Goal: Transaction & Acquisition: Book appointment/travel/reservation

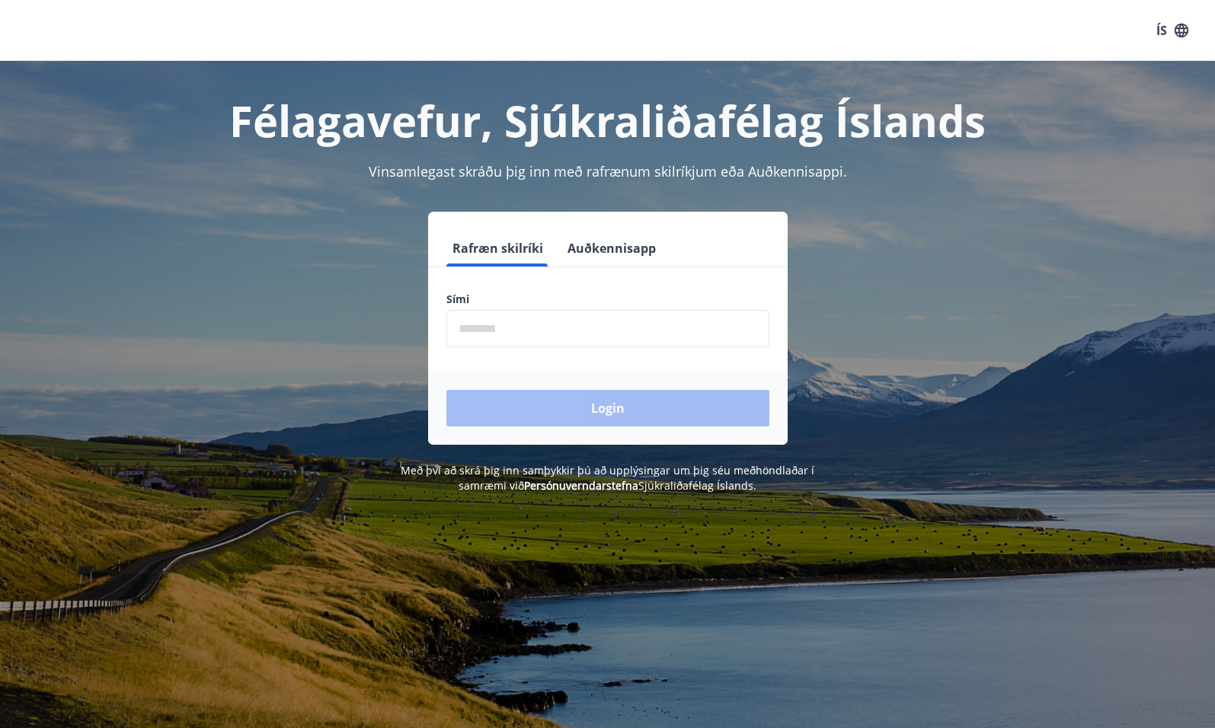
click at [607, 330] on input "phone" at bounding box center [607, 328] width 323 height 37
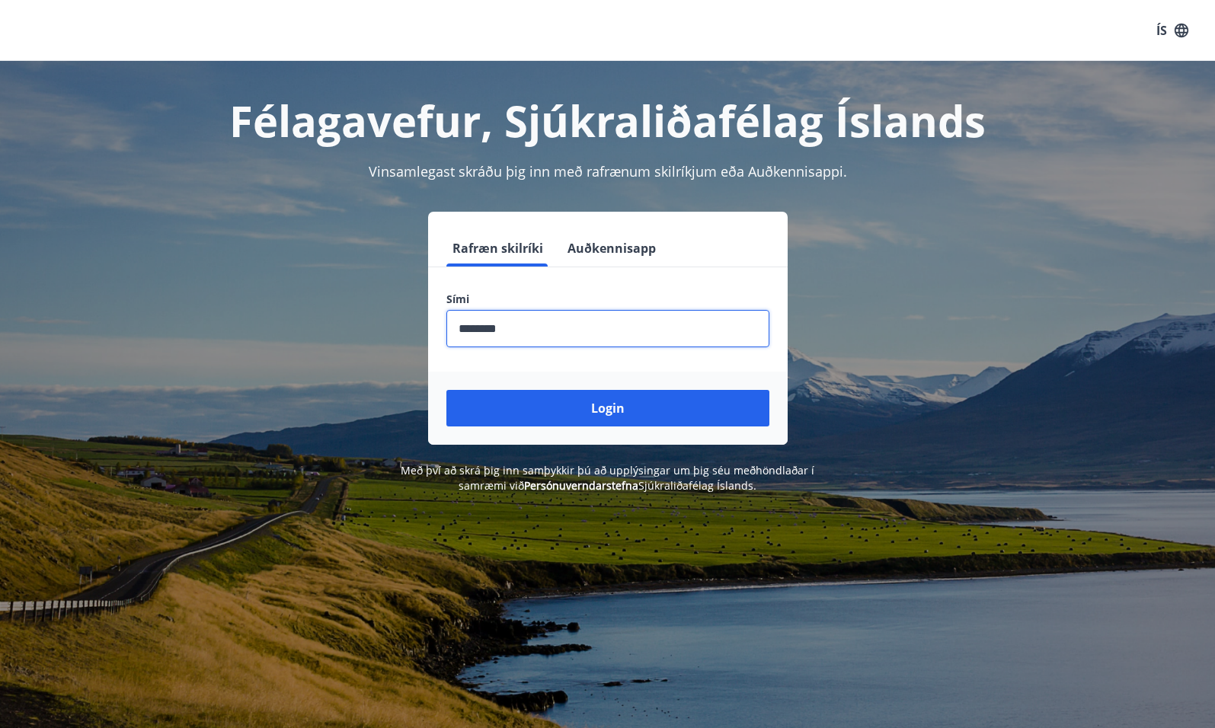
type input "********"
click at [446, 390] on button "Login" at bounding box center [607, 408] width 323 height 37
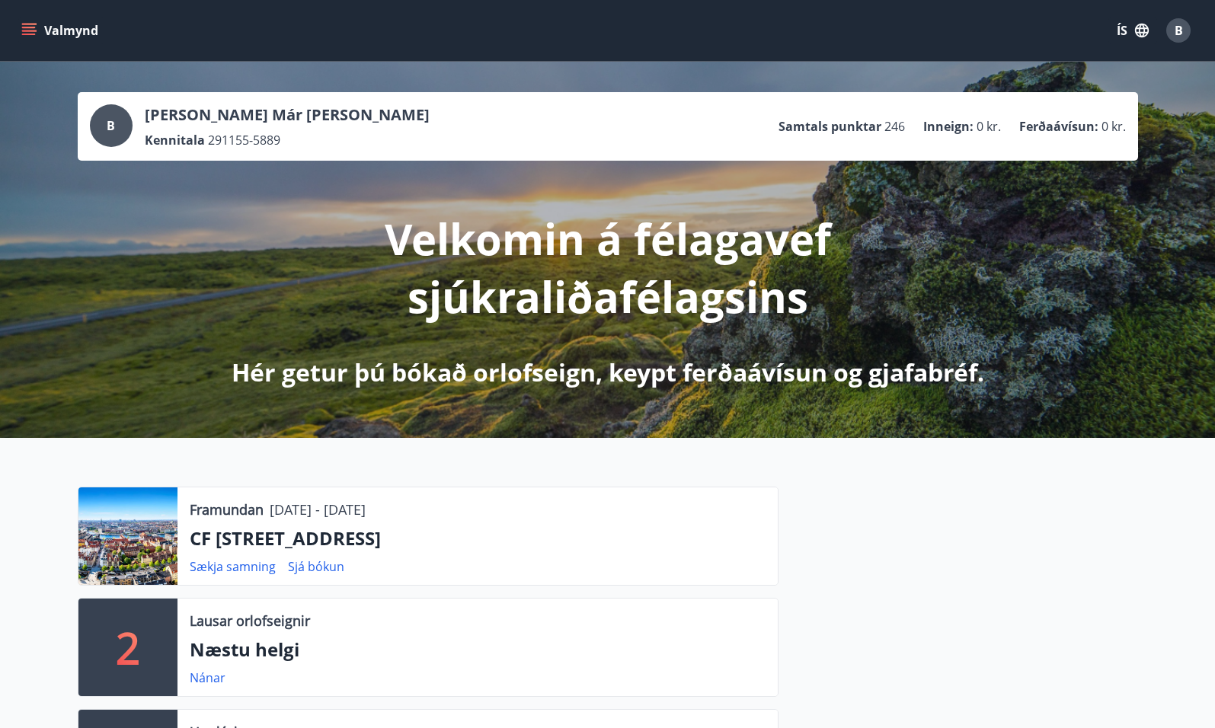
click at [27, 32] on icon "menu" at bounding box center [28, 30] width 15 height 15
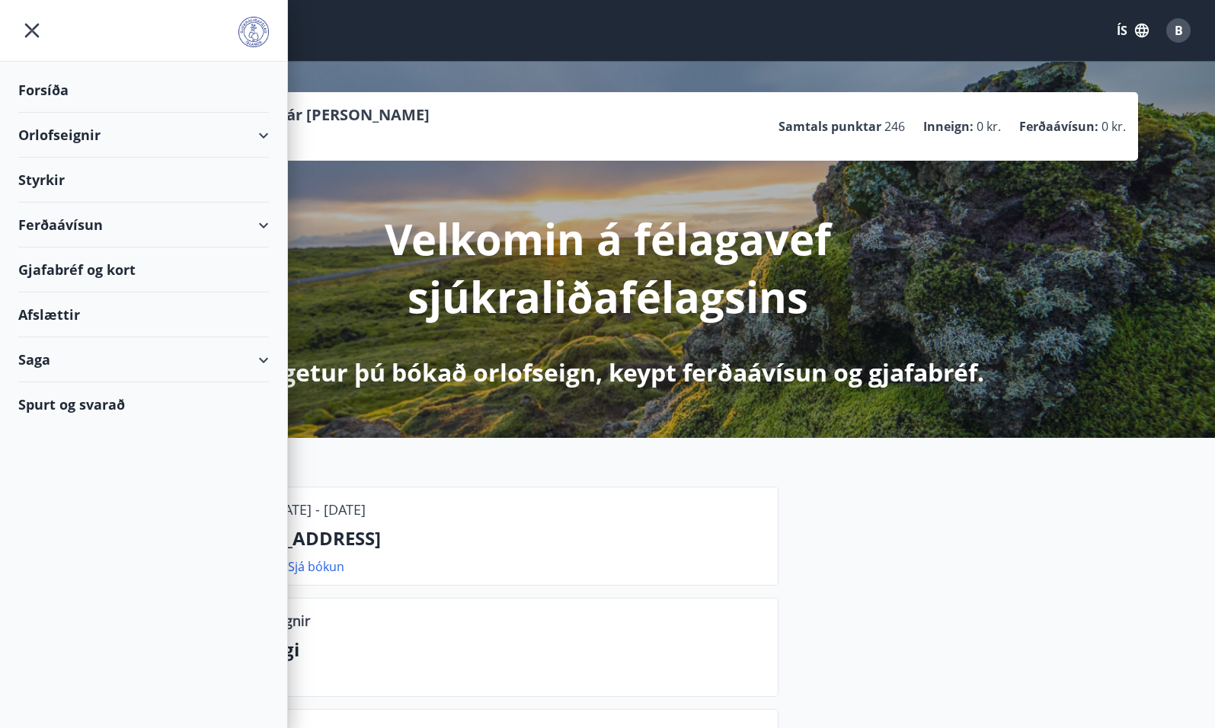
click at [46, 136] on div "Orlofseignir" at bounding box center [143, 135] width 251 height 45
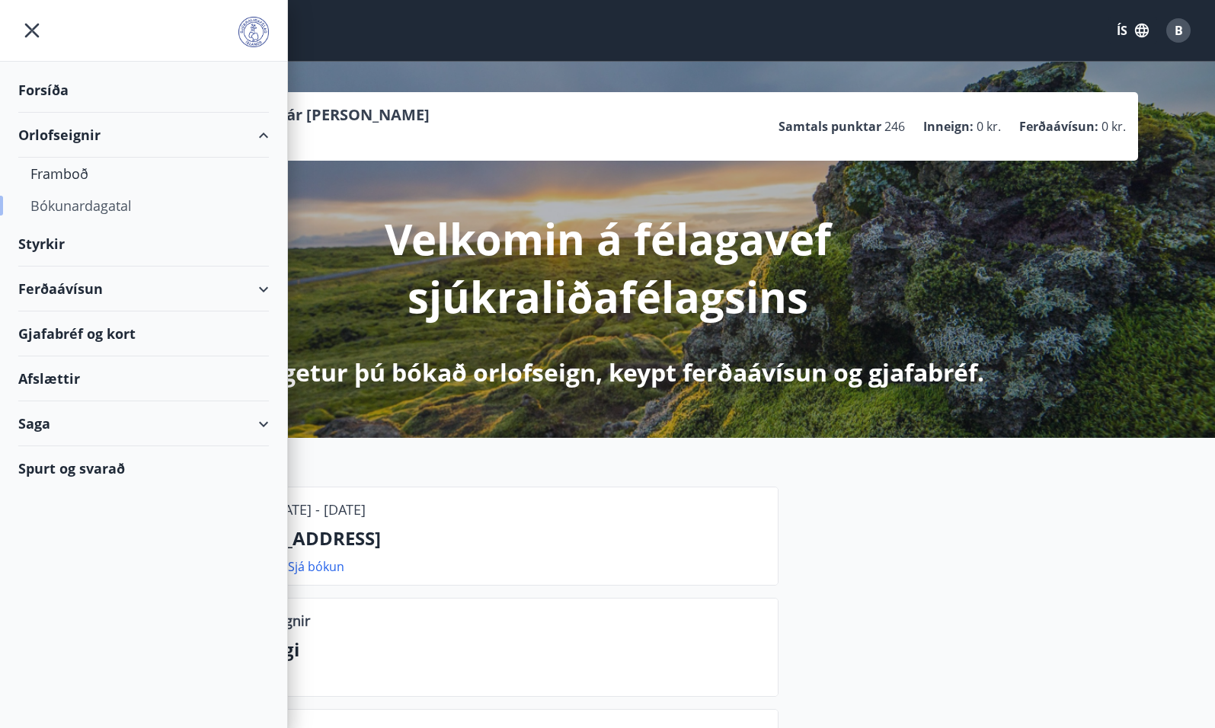
click at [54, 203] on div "Bókunardagatal" at bounding box center [143, 206] width 226 height 32
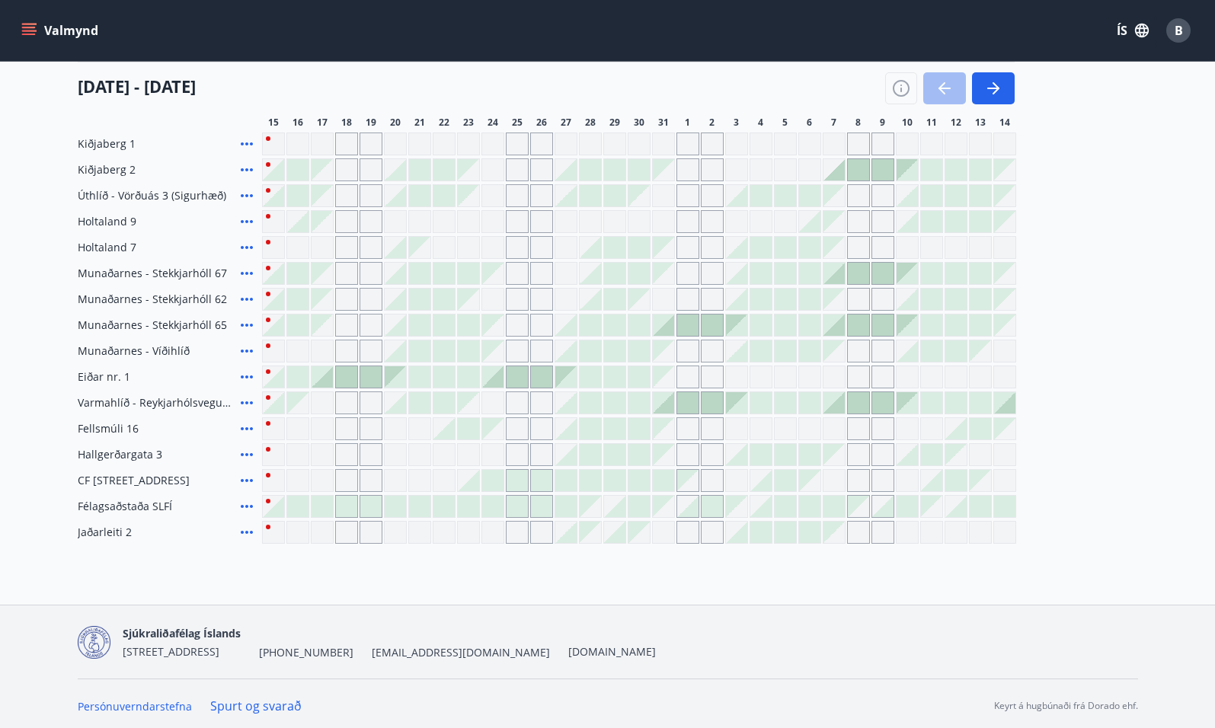
scroll to position [203, 0]
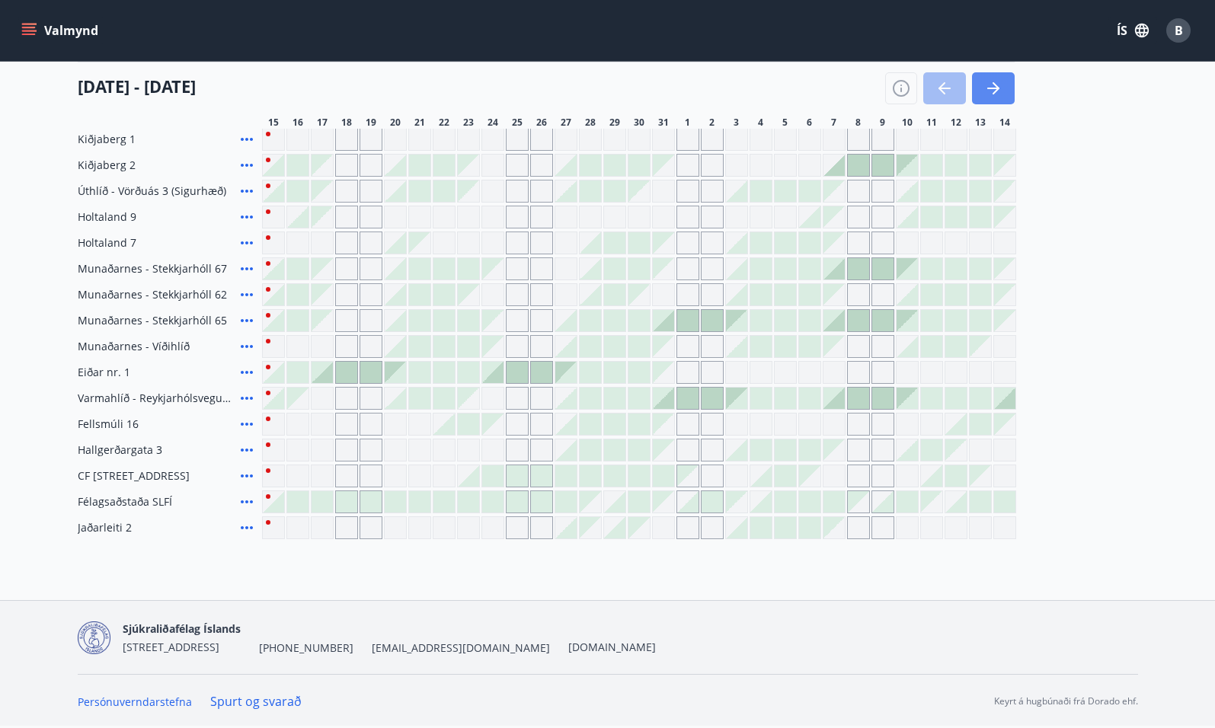
click at [990, 91] on icon "button" at bounding box center [993, 88] width 18 height 18
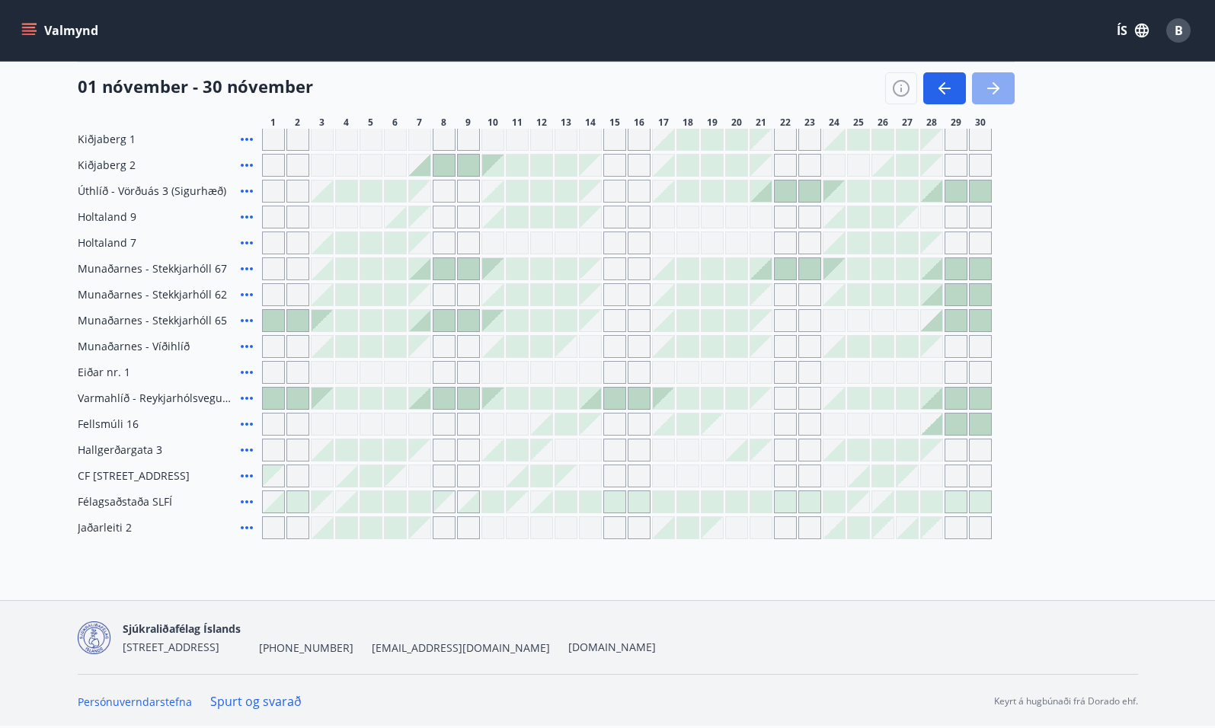
click at [990, 91] on icon "button" at bounding box center [993, 88] width 18 height 18
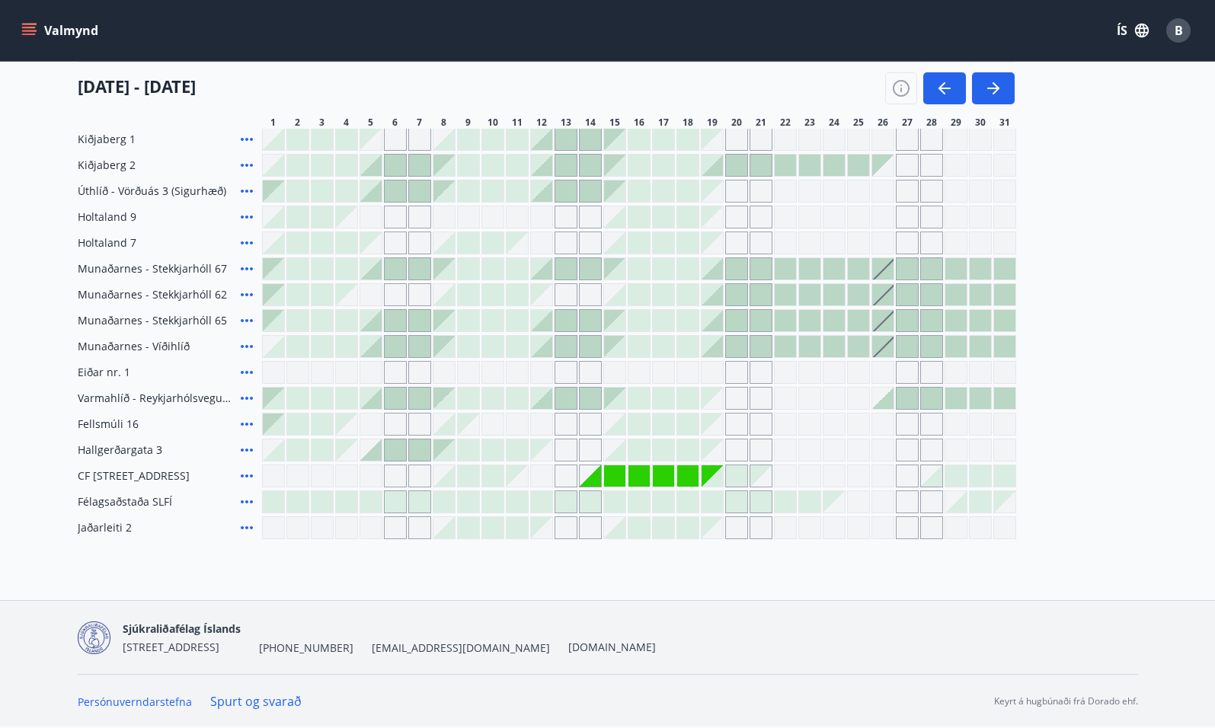
click at [717, 482] on div at bounding box center [712, 475] width 21 height 21
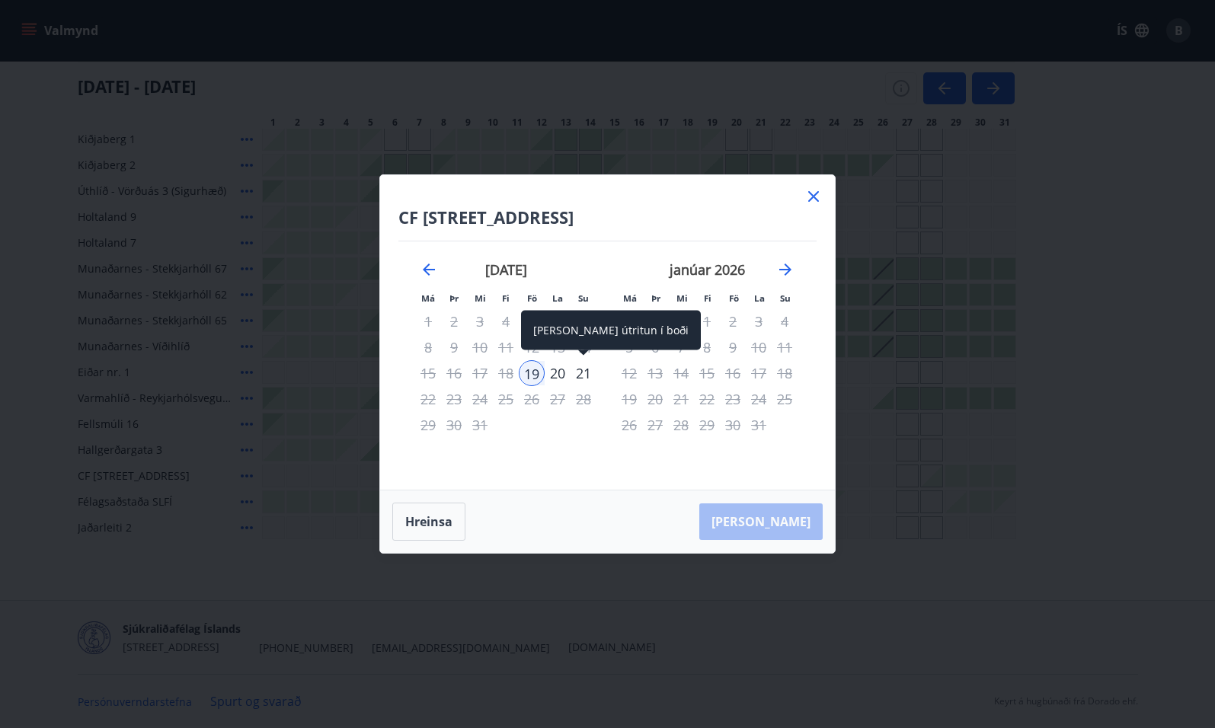
click at [579, 375] on div "21" at bounding box center [584, 373] width 26 height 26
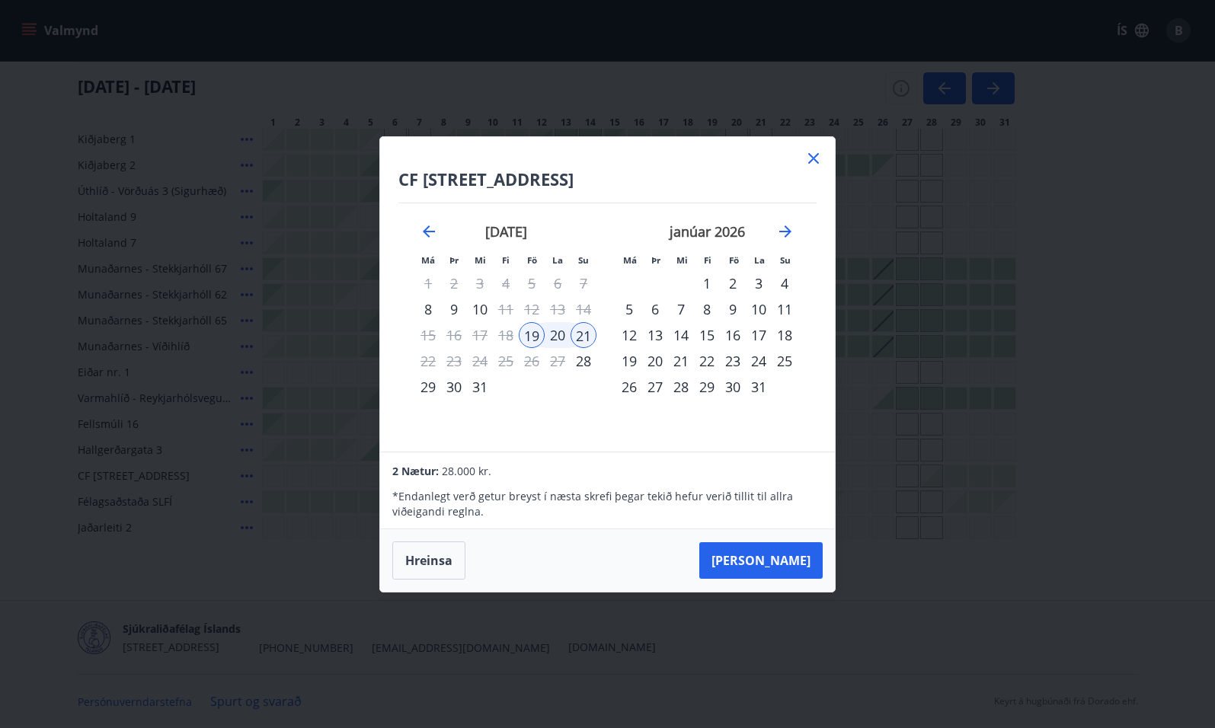
click at [806, 158] on icon at bounding box center [814, 158] width 18 height 18
click at [811, 158] on div at bounding box center [809, 165] width 21 height 21
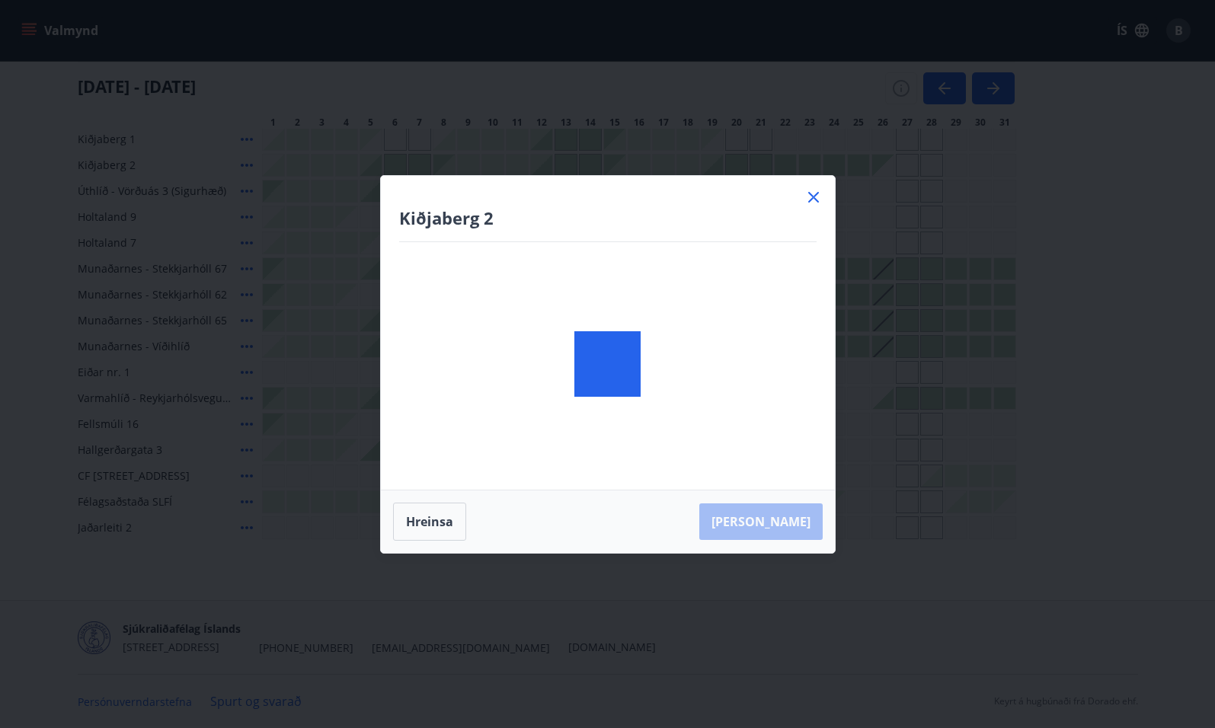
click at [437, 554] on div "Kiðjaberg 2 Hreinsa Taka Frá" at bounding box center [607, 364] width 1215 height 728
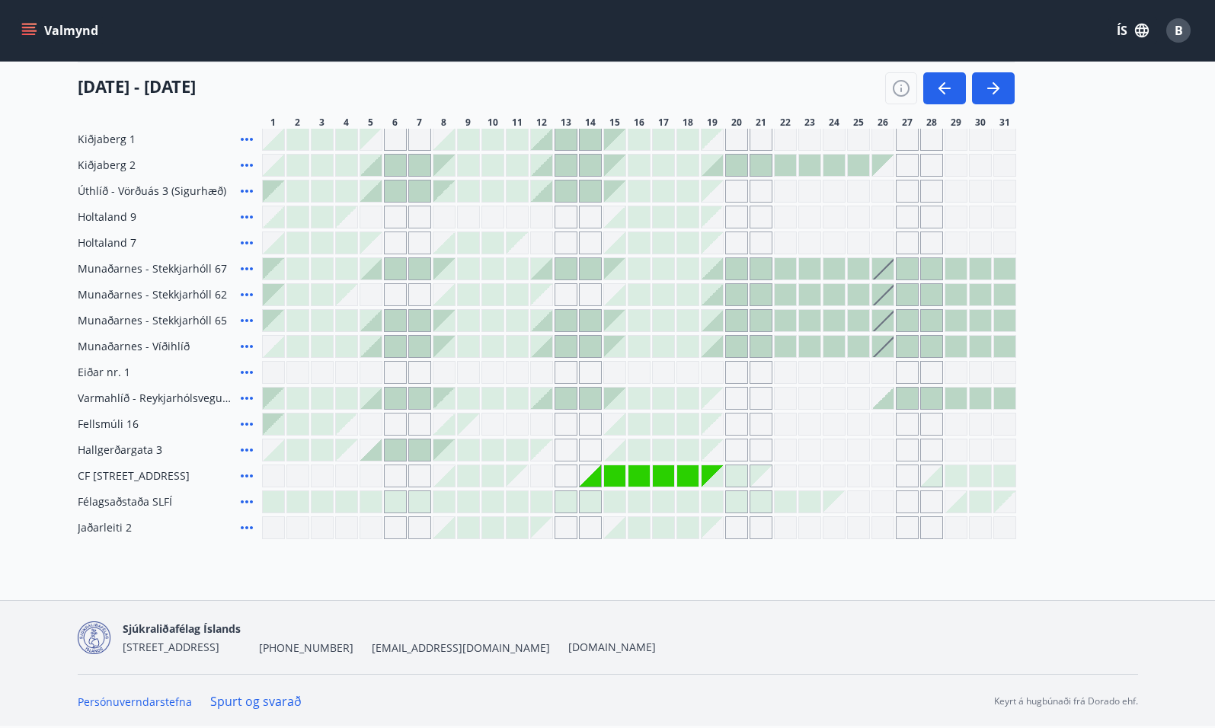
drag, startPoint x: 813, startPoint y: 197, endPoint x: 662, endPoint y: 302, distance: 183.9
click at [813, 198] on div "Gráir dagar eru ekki bókanlegir" at bounding box center [809, 191] width 23 height 23
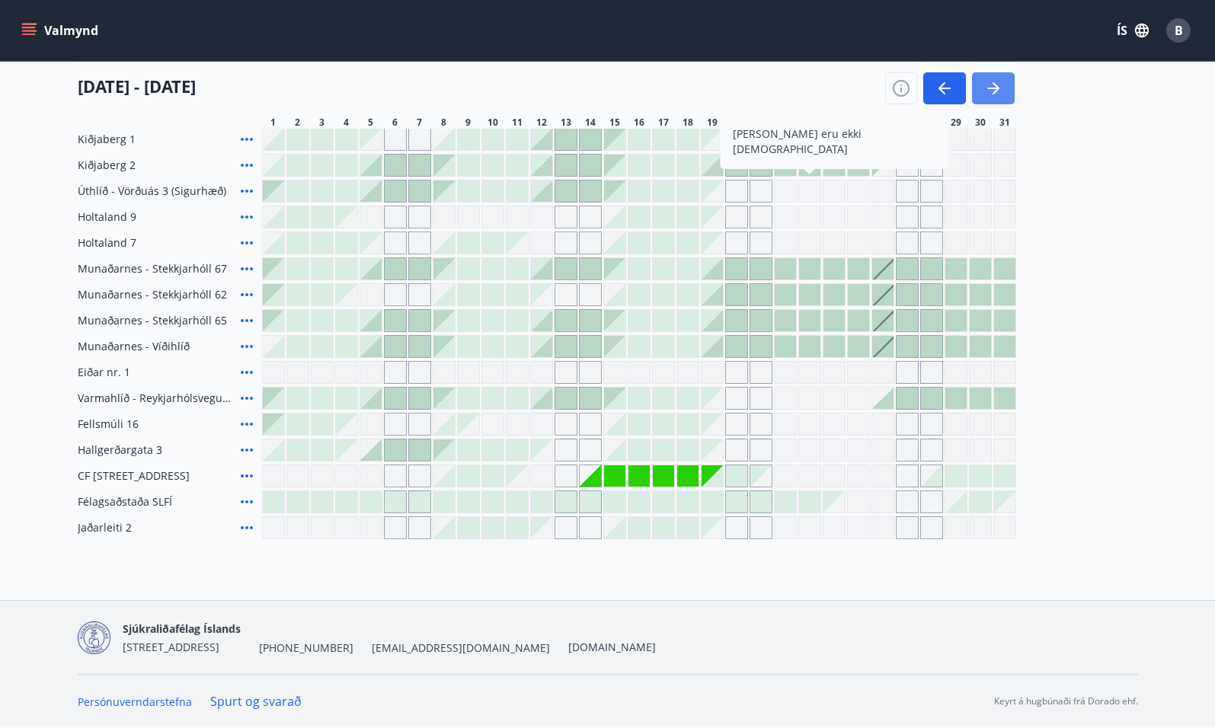
click at [985, 85] on icon "button" at bounding box center [993, 88] width 18 height 18
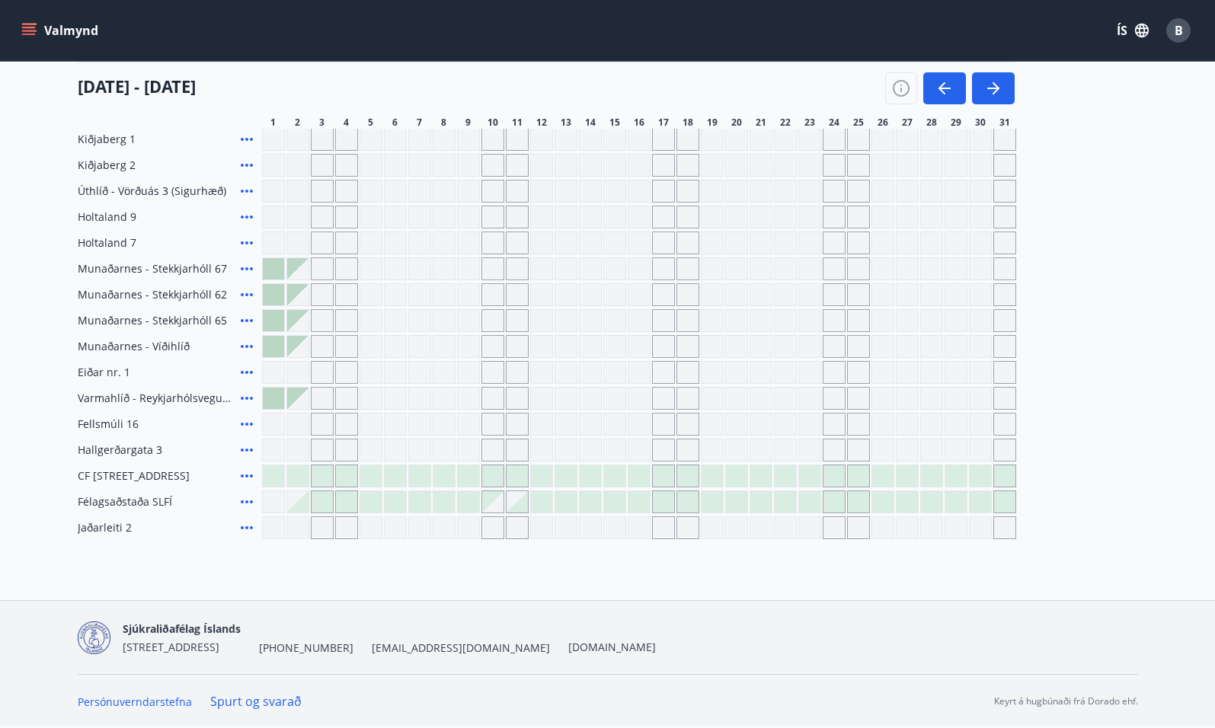
click at [689, 473] on div at bounding box center [687, 475] width 21 height 21
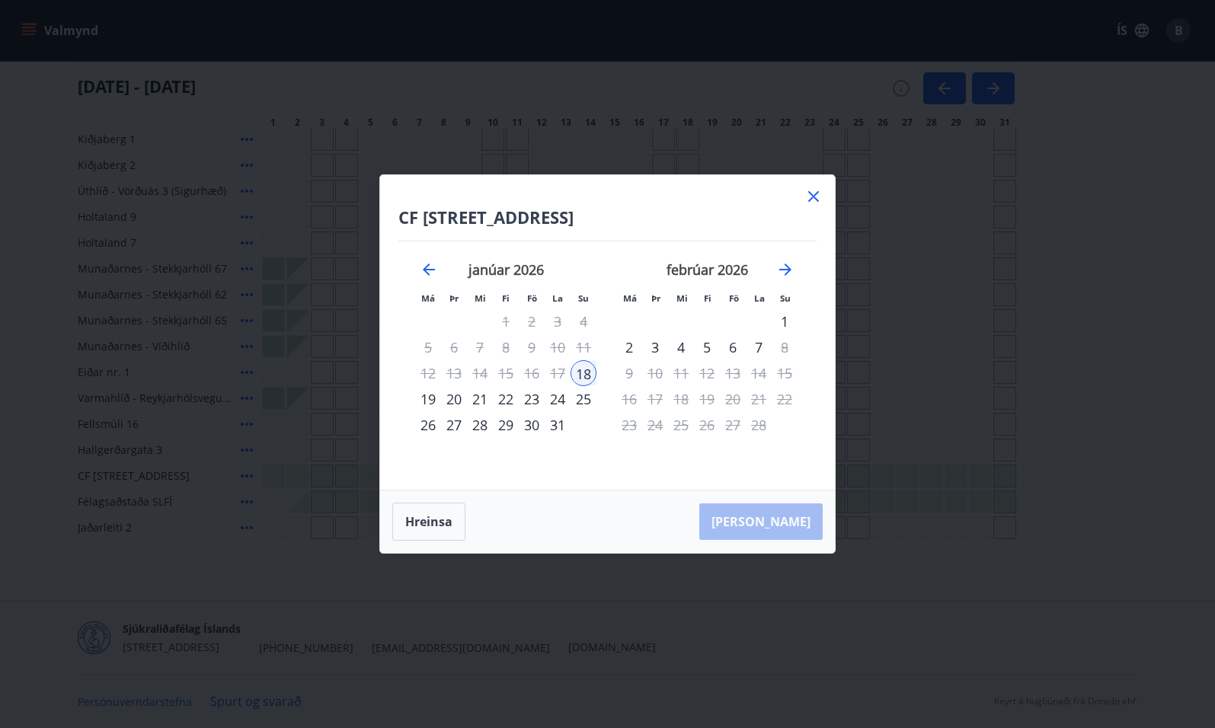
click at [810, 197] on icon at bounding box center [814, 196] width 18 height 18
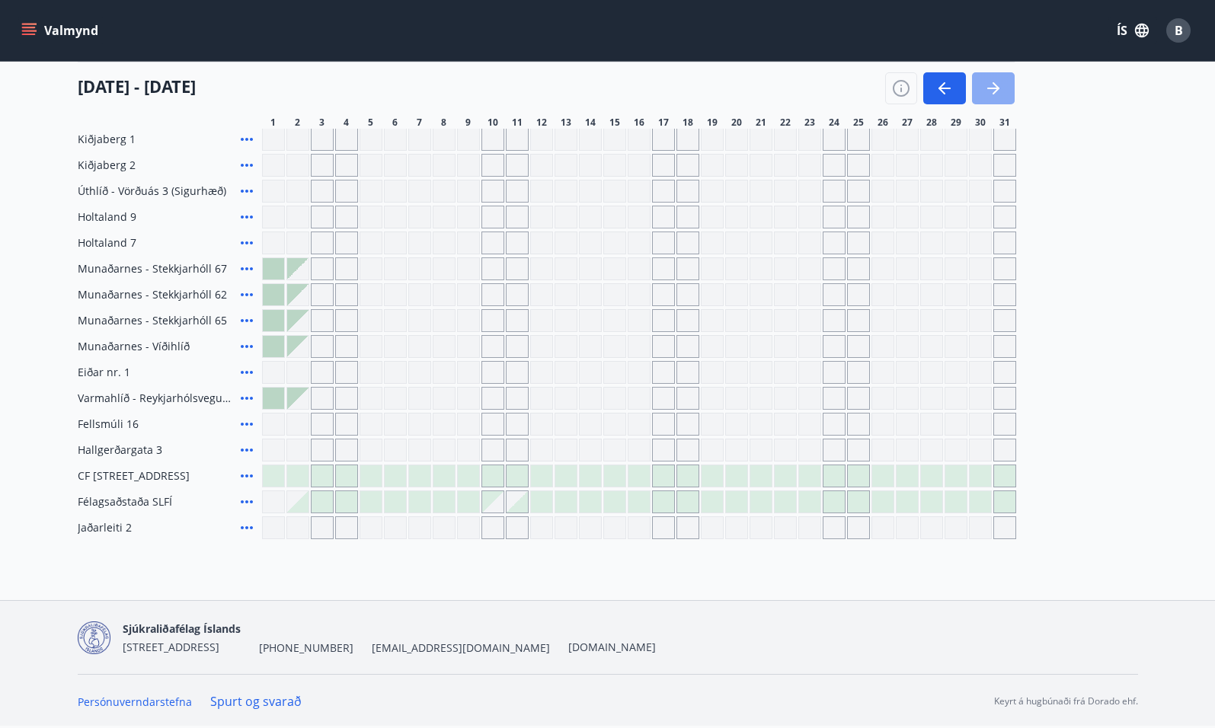
click at [995, 92] on icon "button" at bounding box center [996, 88] width 7 height 12
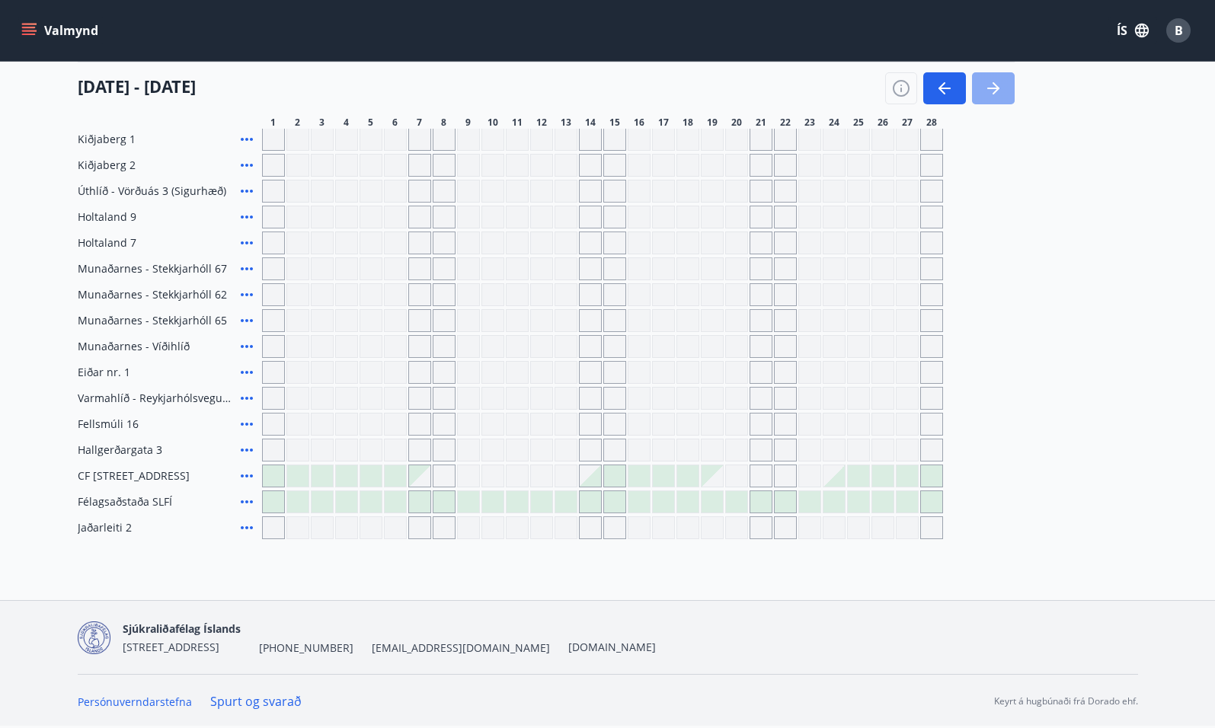
click at [995, 92] on icon "button" at bounding box center [996, 88] width 7 height 12
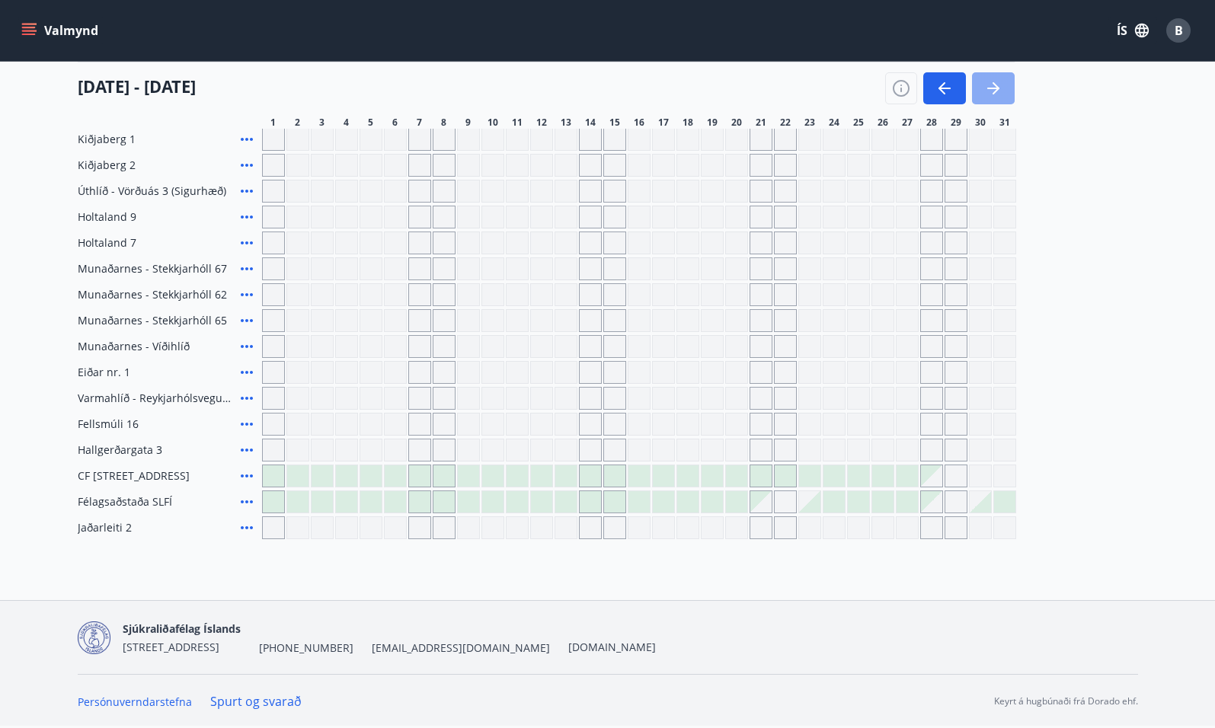
click at [995, 92] on icon "button" at bounding box center [996, 88] width 7 height 12
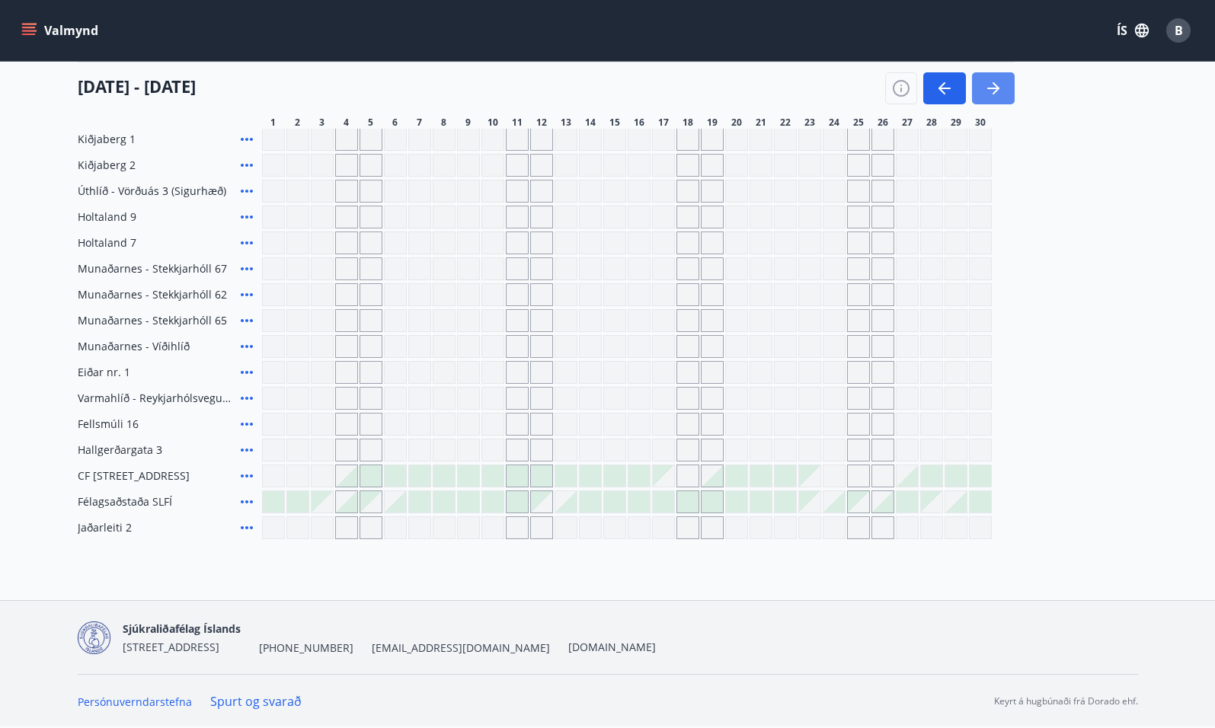
click at [995, 92] on icon "button" at bounding box center [996, 88] width 7 height 12
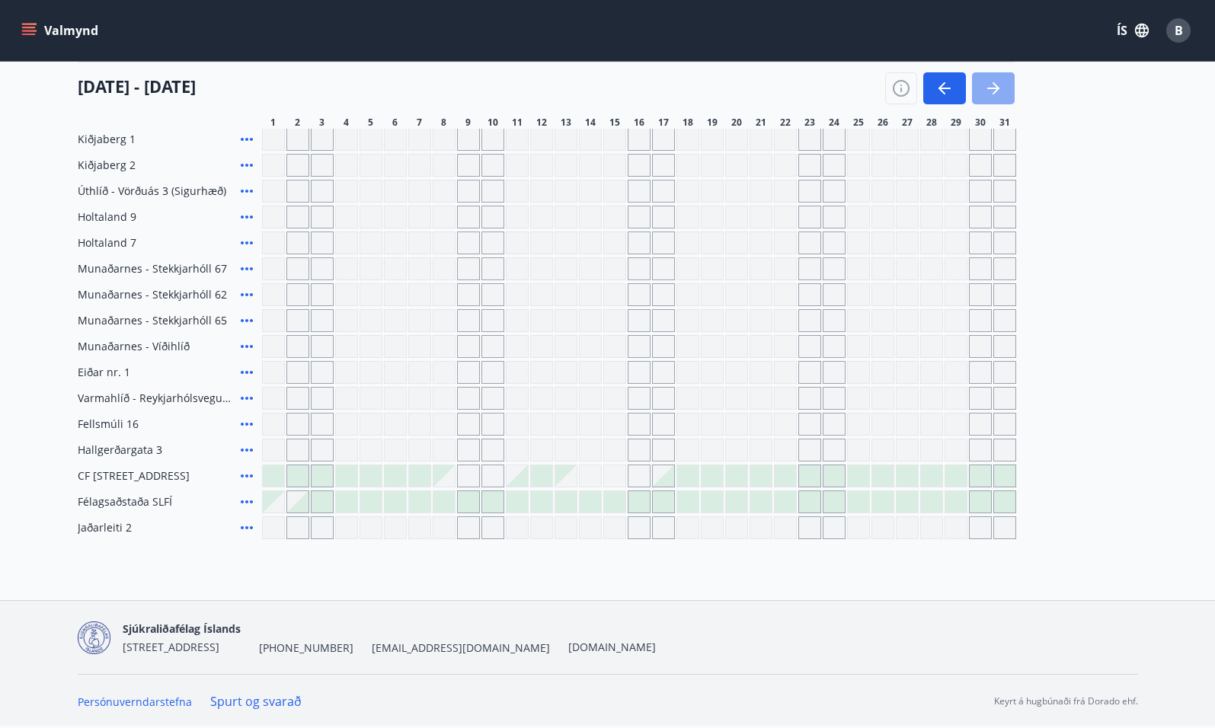
click at [995, 92] on icon "button" at bounding box center [996, 88] width 7 height 12
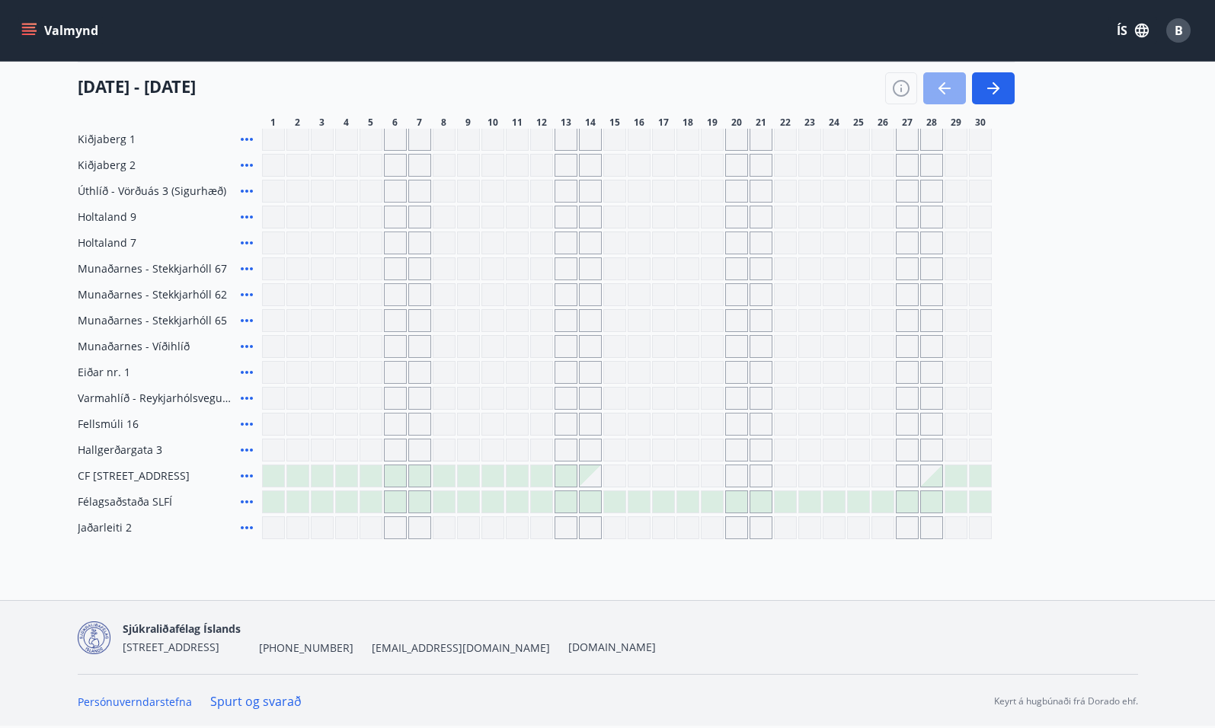
click at [939, 87] on icon "button" at bounding box center [942, 88] width 7 height 12
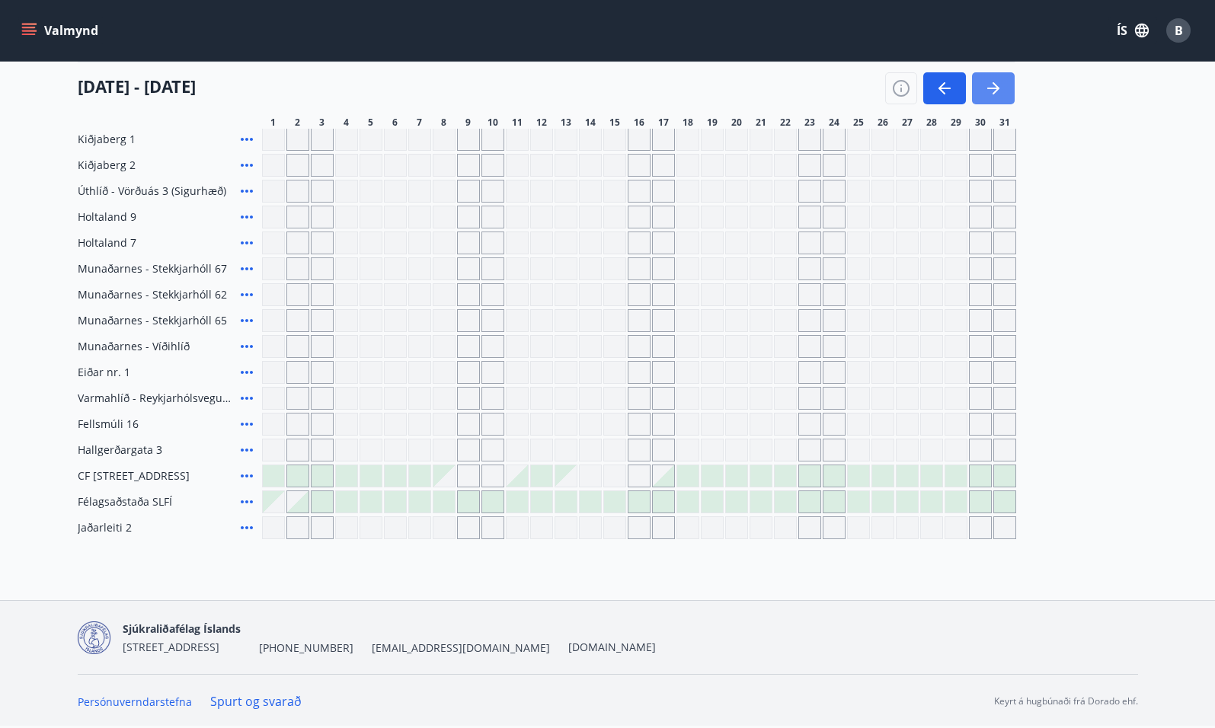
click at [993, 91] on icon "button" at bounding box center [993, 88] width 18 height 18
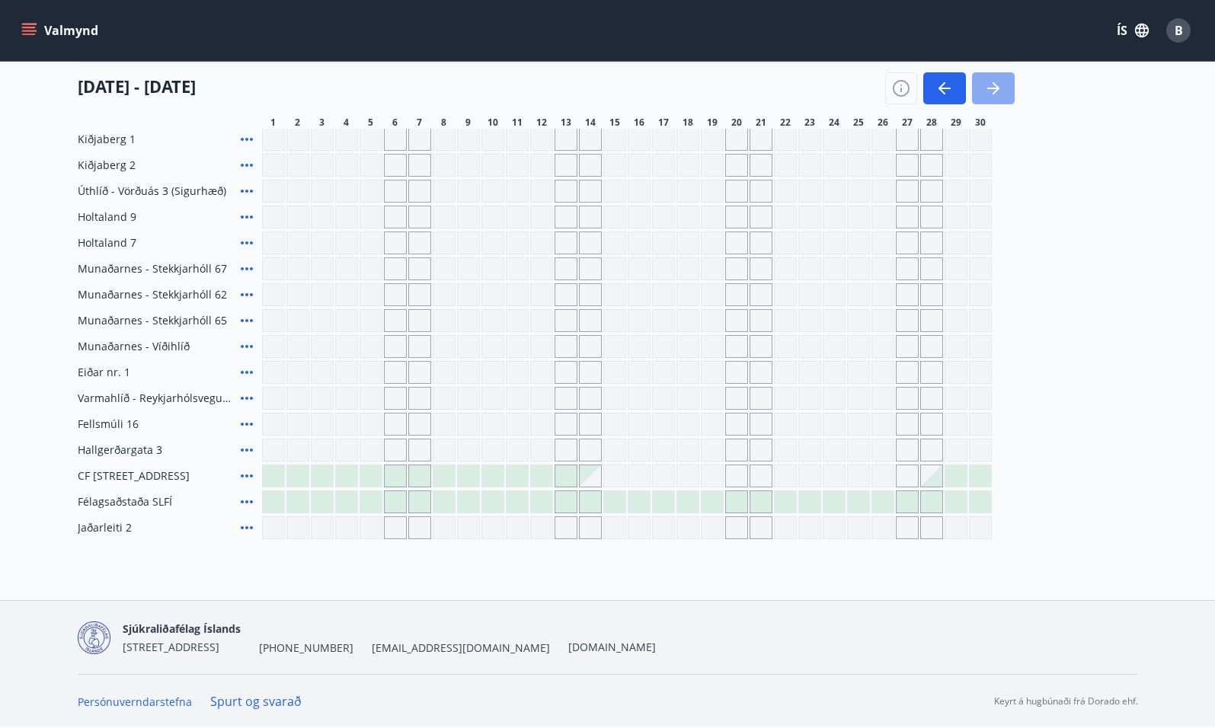
click at [990, 91] on icon "button" at bounding box center [993, 88] width 18 height 18
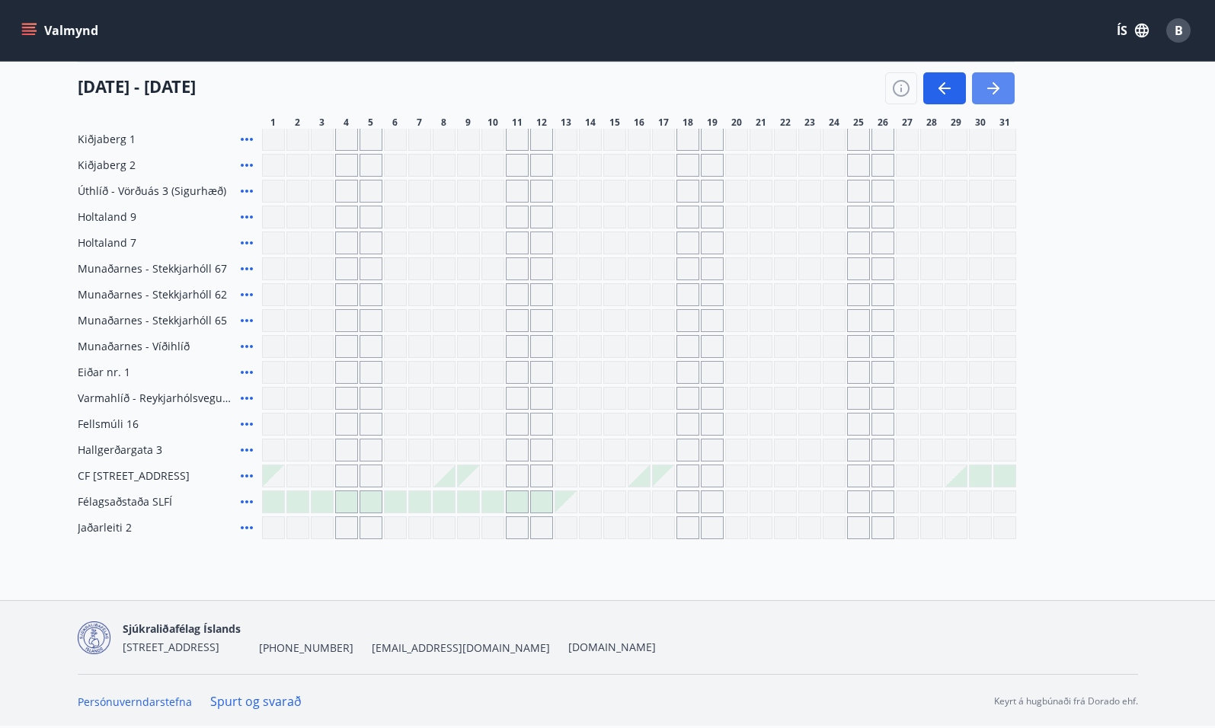
click at [990, 91] on icon "button" at bounding box center [993, 88] width 18 height 18
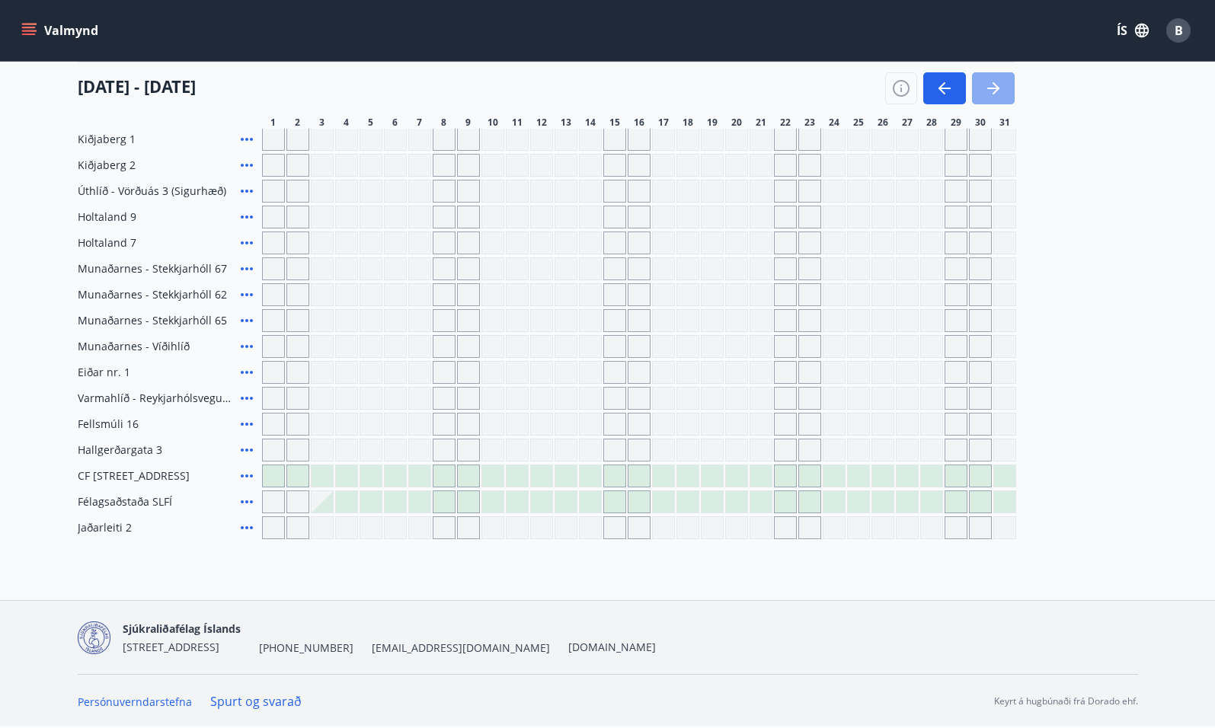
scroll to position [198, 0]
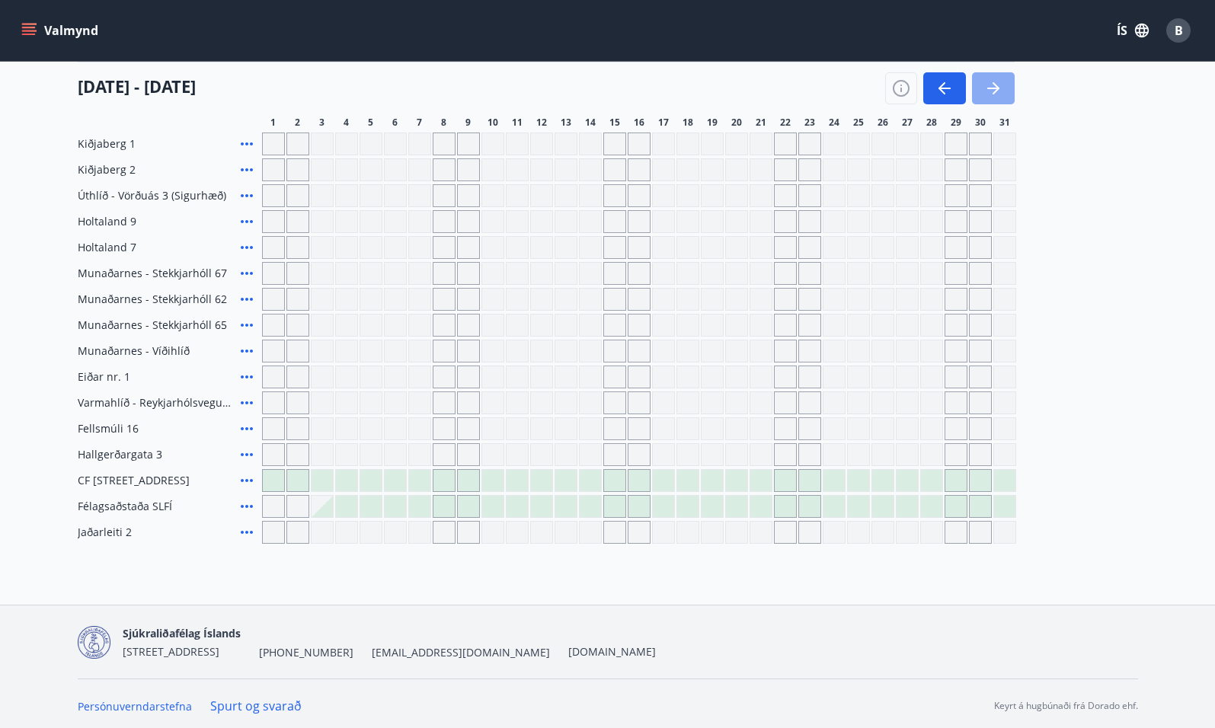
click at [990, 91] on icon "button" at bounding box center [993, 88] width 18 height 18
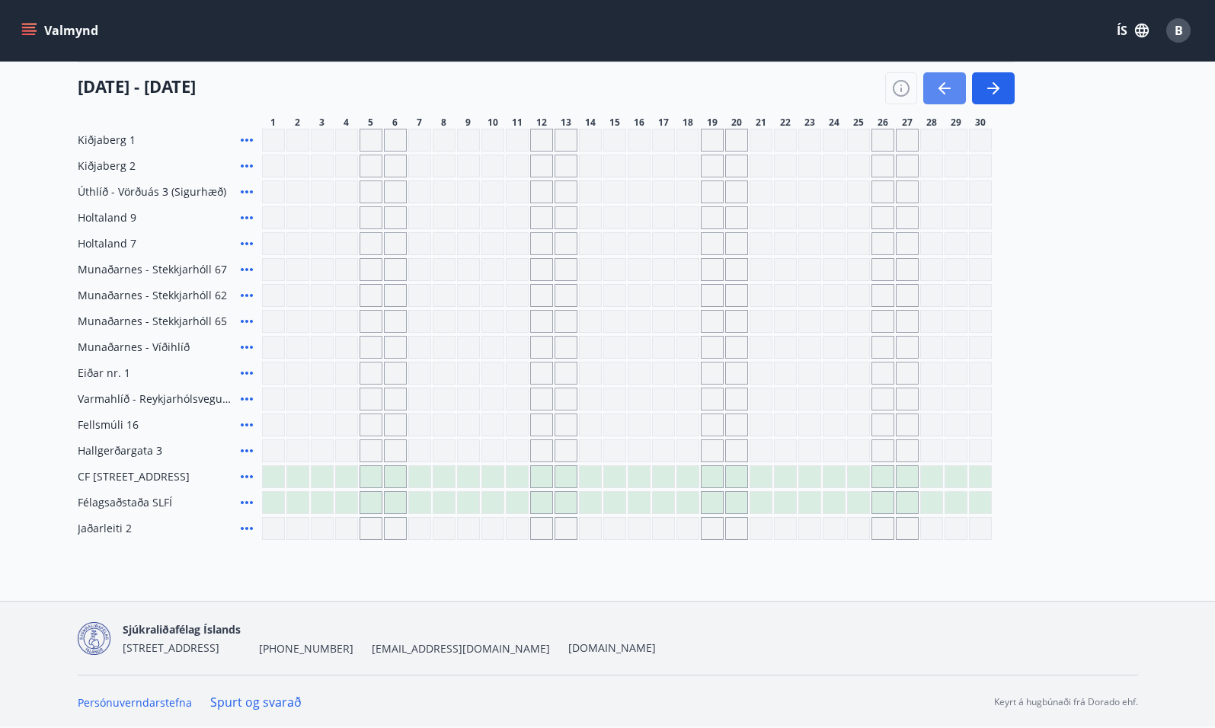
scroll to position [203, 0]
click at [947, 89] on icon "button" at bounding box center [945, 88] width 18 height 18
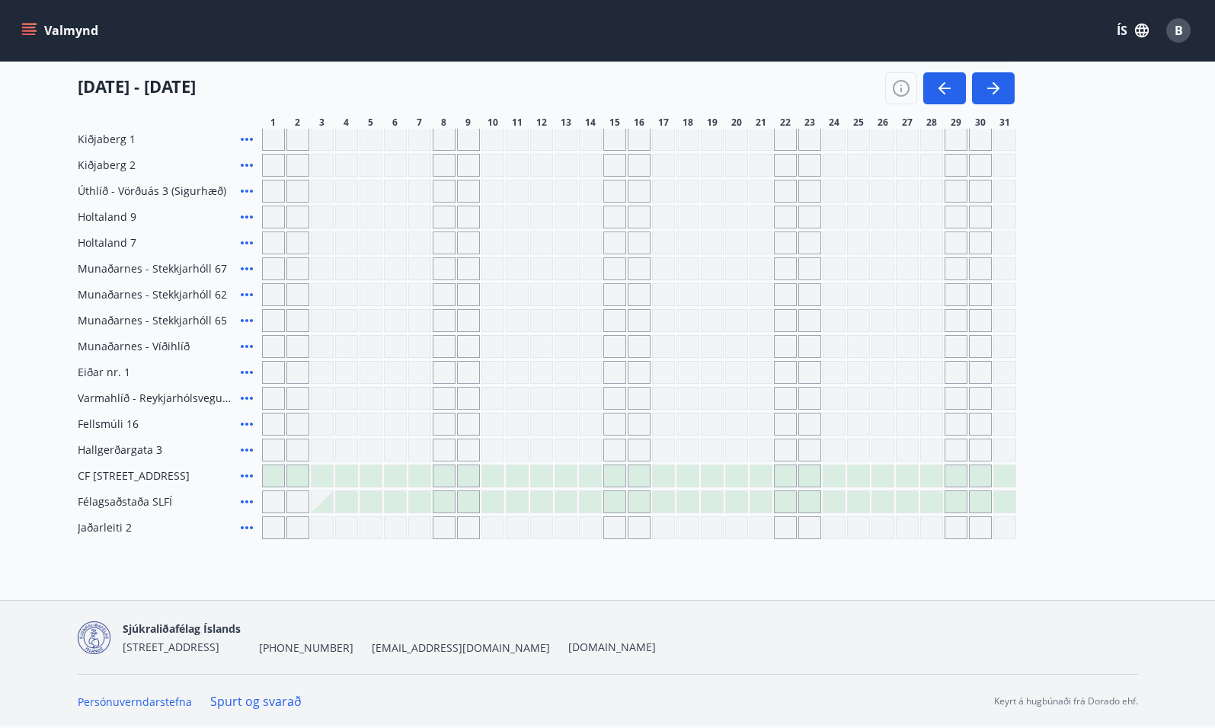
click at [592, 470] on div at bounding box center [590, 475] width 21 height 21
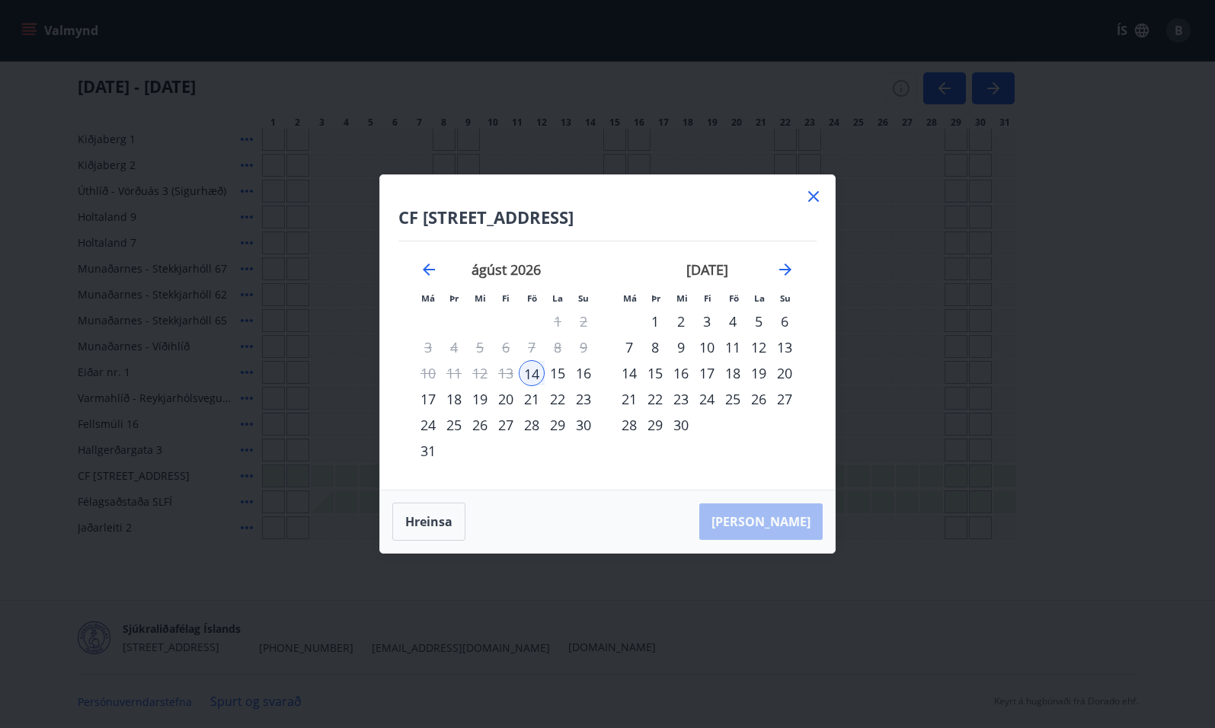
click at [533, 396] on div "21" at bounding box center [532, 399] width 26 height 26
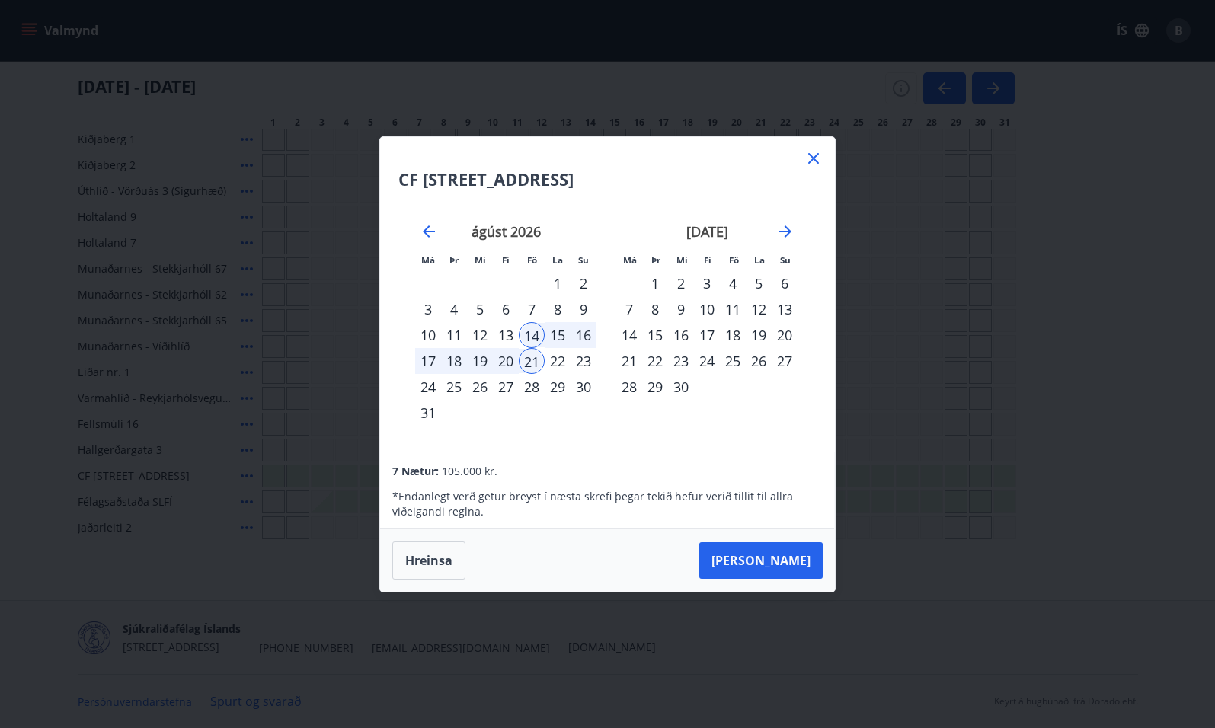
click at [796, 552] on button "Taka Frá" at bounding box center [760, 560] width 123 height 37
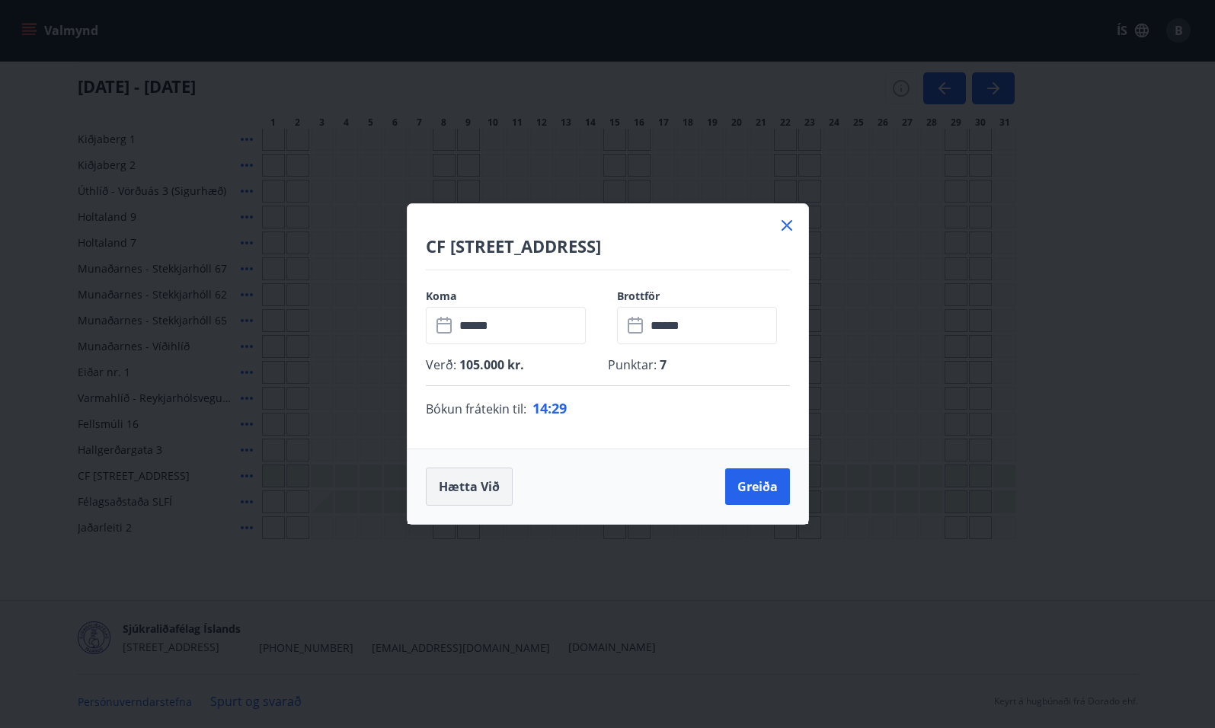
click at [472, 481] on button "Hætta við" at bounding box center [469, 487] width 87 height 38
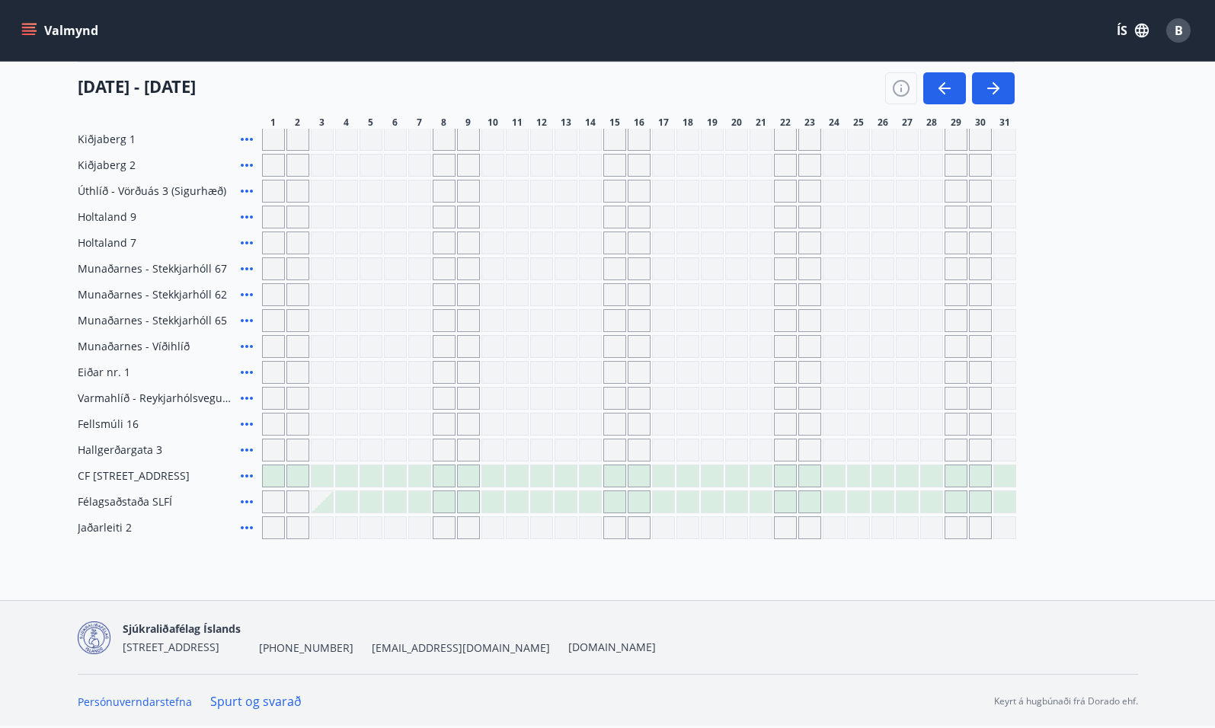
click at [262, 705] on link "Spurt og svarað" at bounding box center [255, 701] width 91 height 17
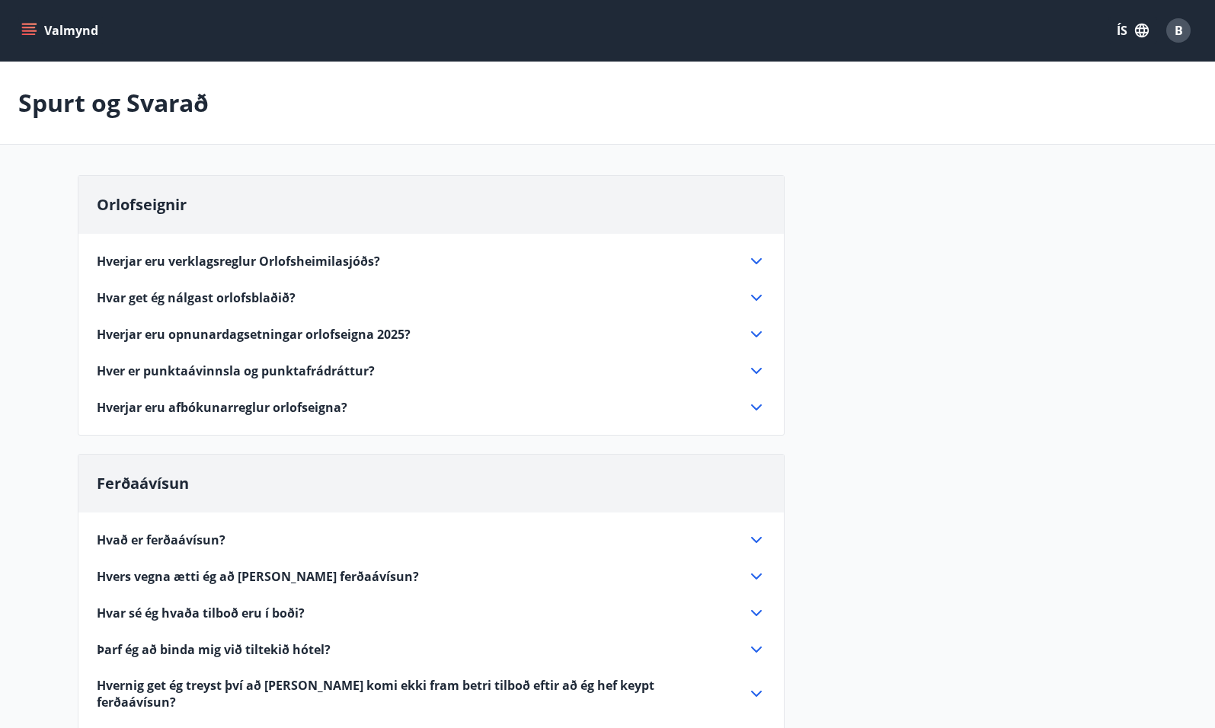
click at [754, 258] on icon at bounding box center [756, 261] width 18 height 18
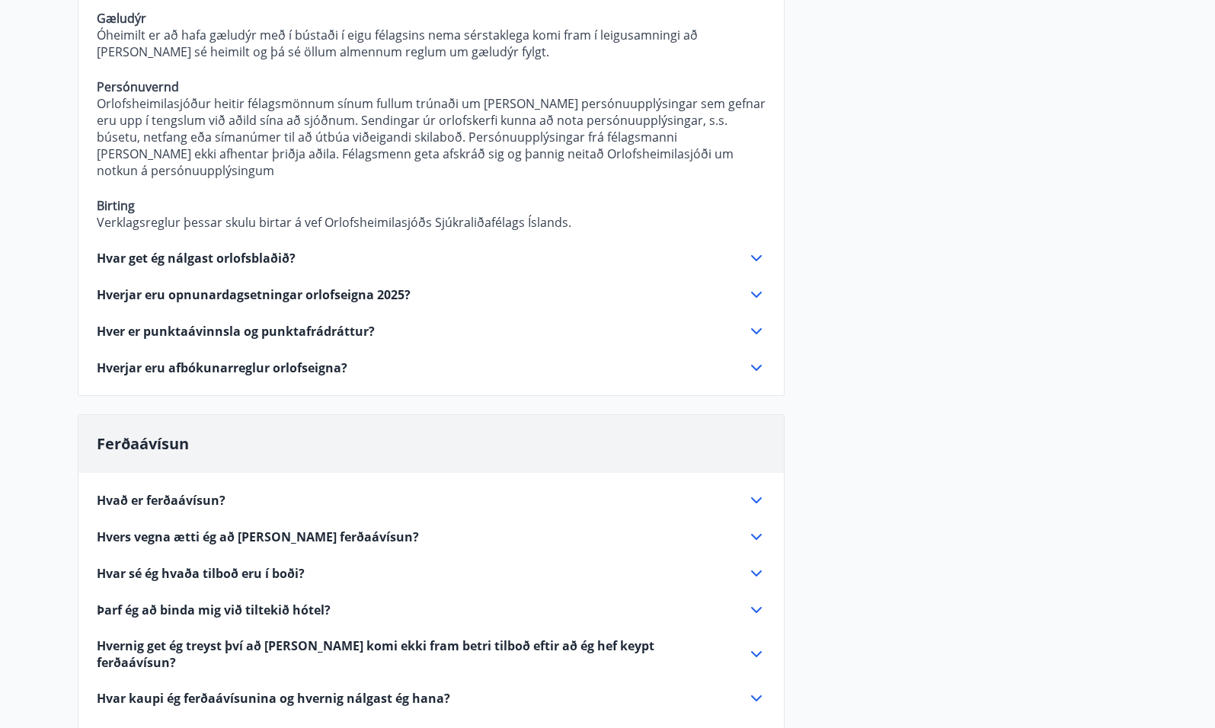
scroll to position [1918, 0]
click at [764, 285] on icon at bounding box center [756, 294] width 18 height 18
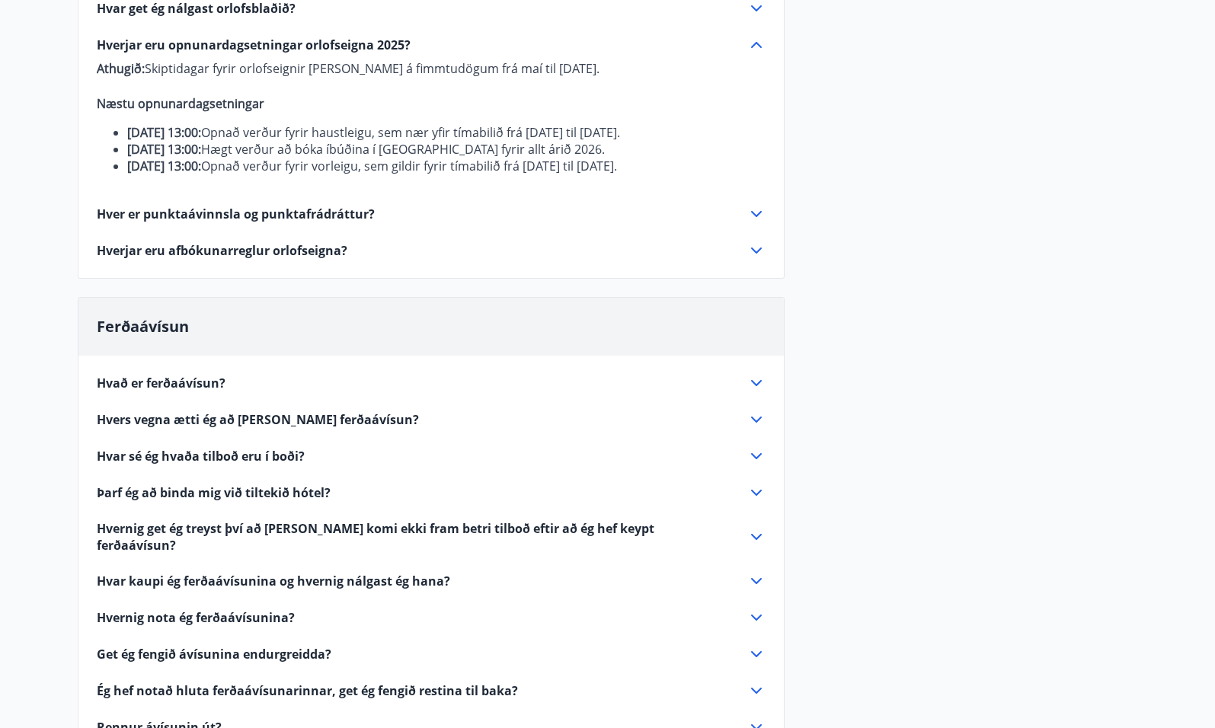
scroll to position [296, 0]
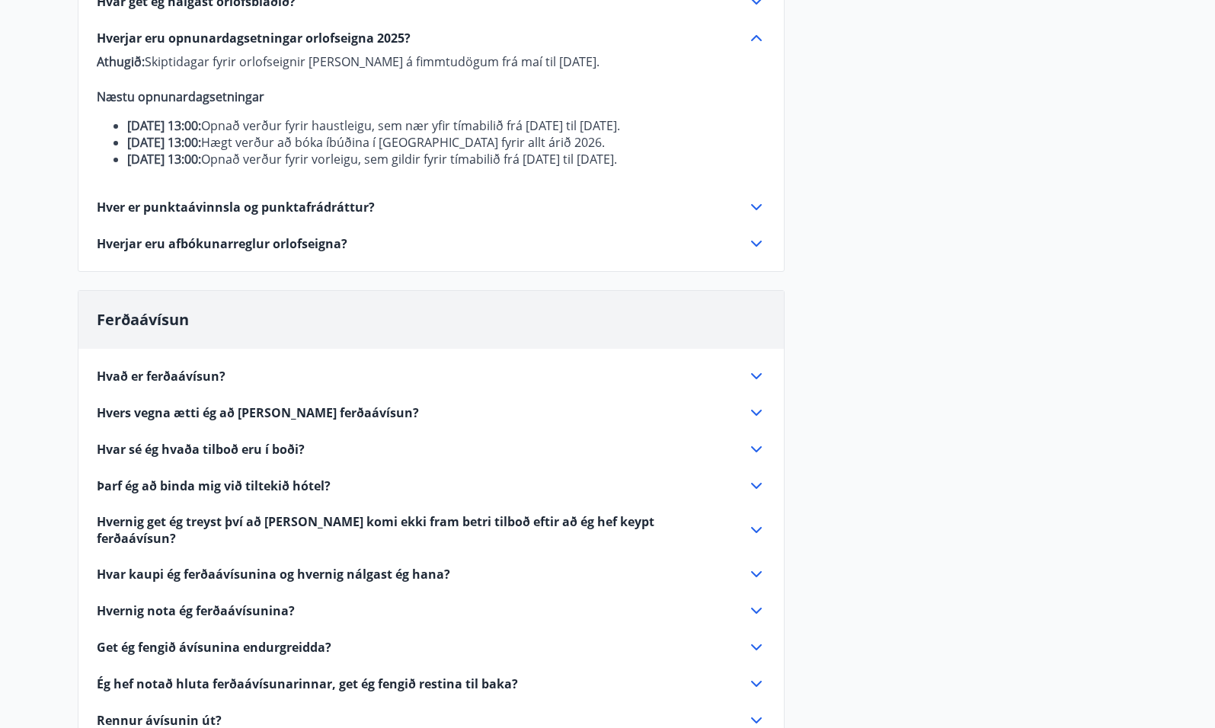
drag, startPoint x: 756, startPoint y: 270, endPoint x: 785, endPoint y: 274, distance: 29.1
click at [757, 253] on icon at bounding box center [756, 244] width 18 height 18
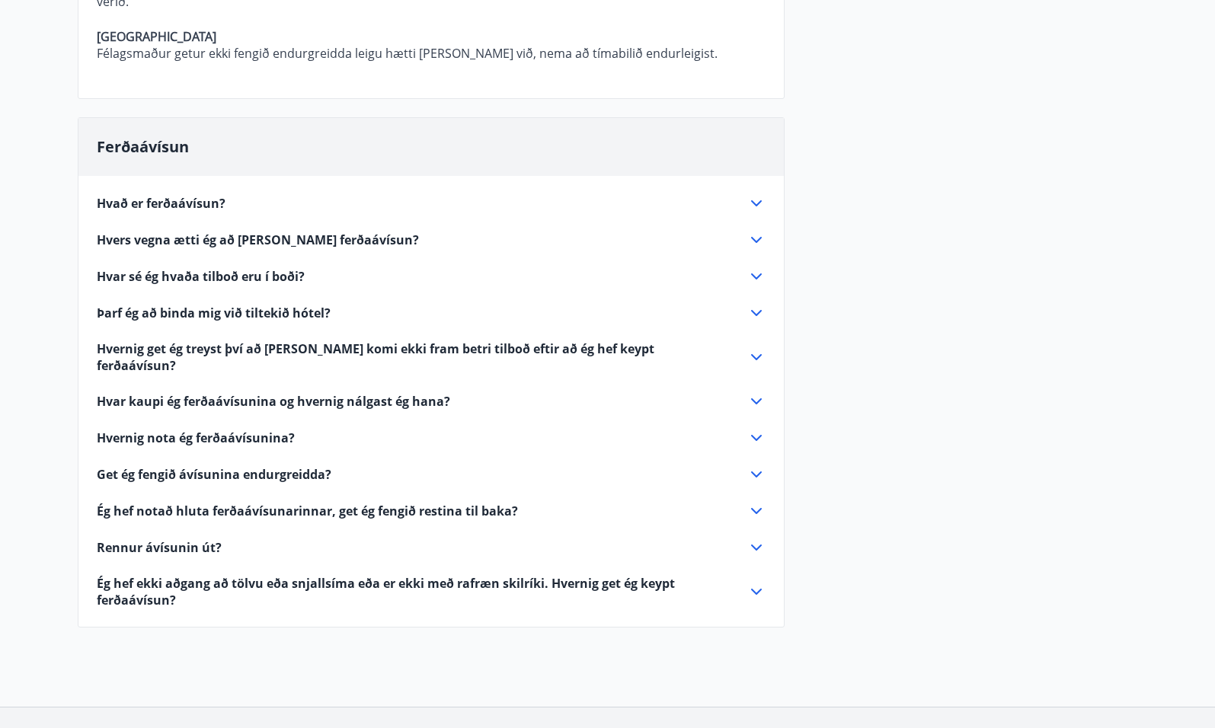
scroll to position [649, 0]
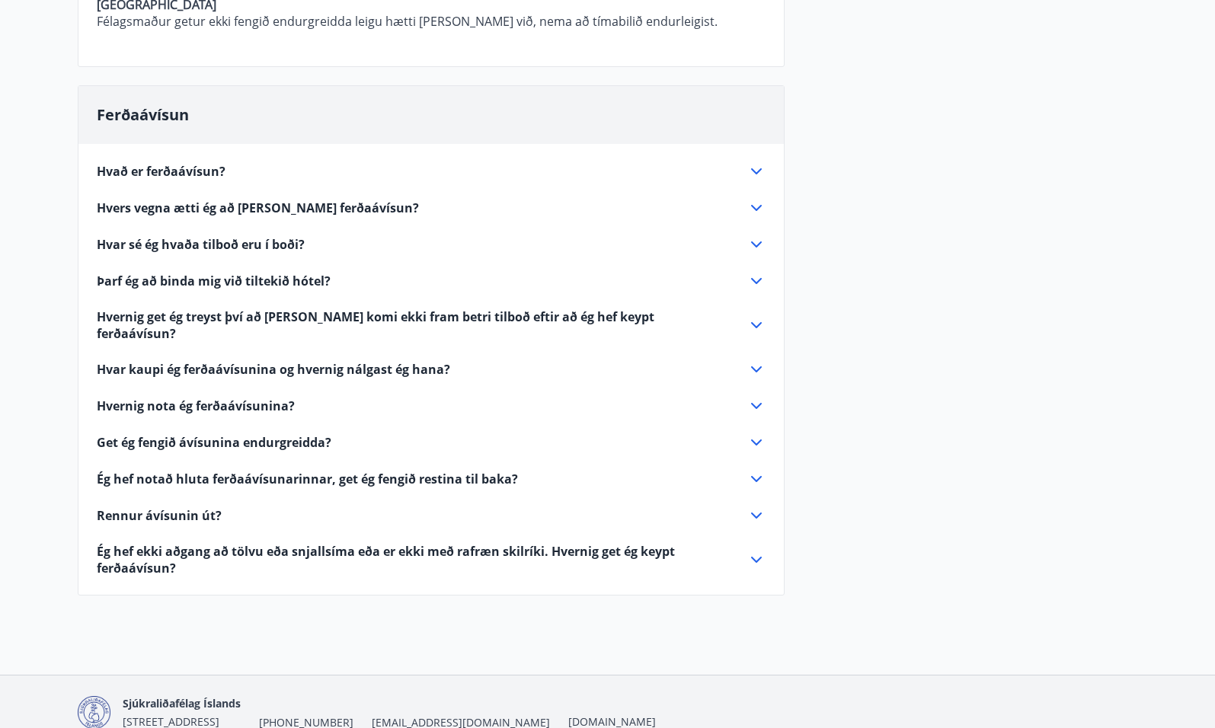
click at [753, 245] on icon at bounding box center [756, 244] width 18 height 18
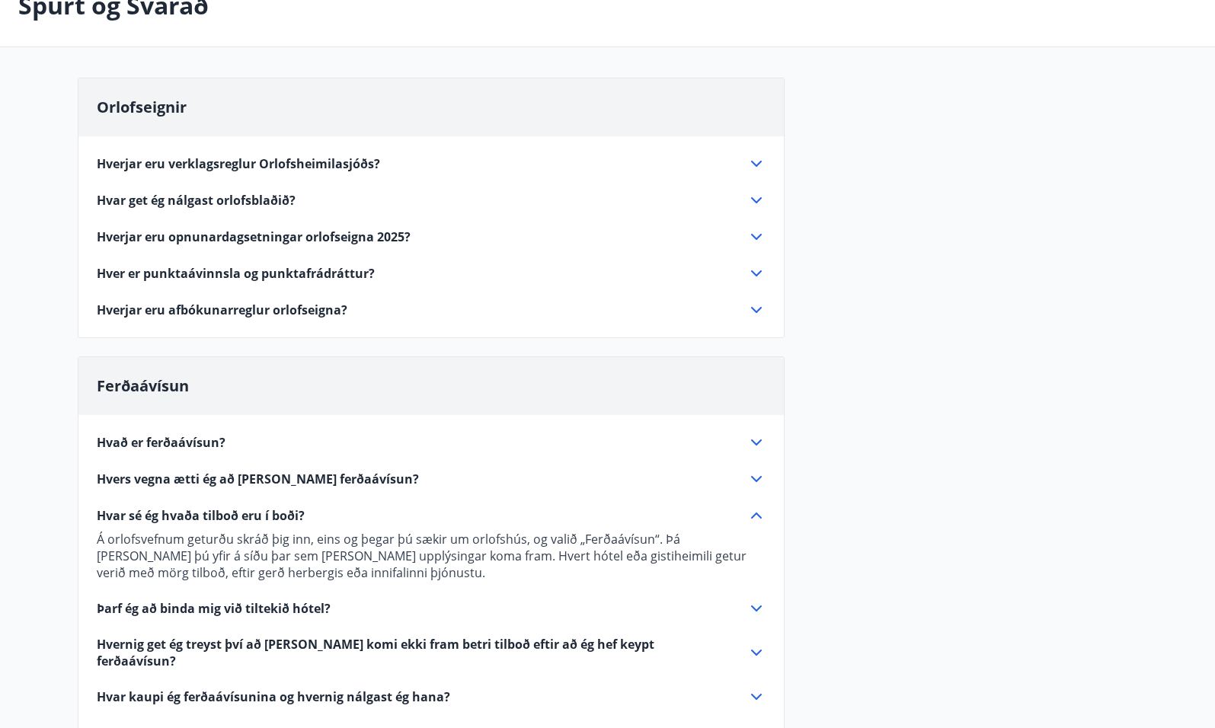
scroll to position [0, 0]
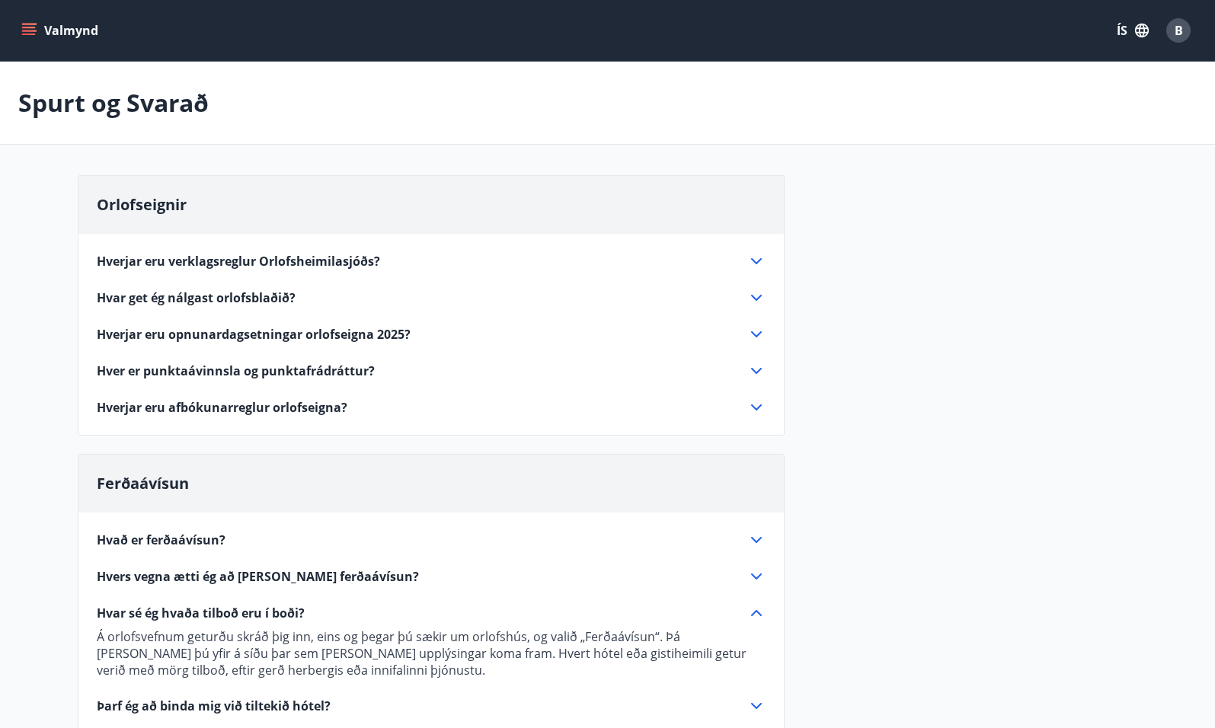
click at [26, 26] on icon "menu" at bounding box center [28, 30] width 15 height 15
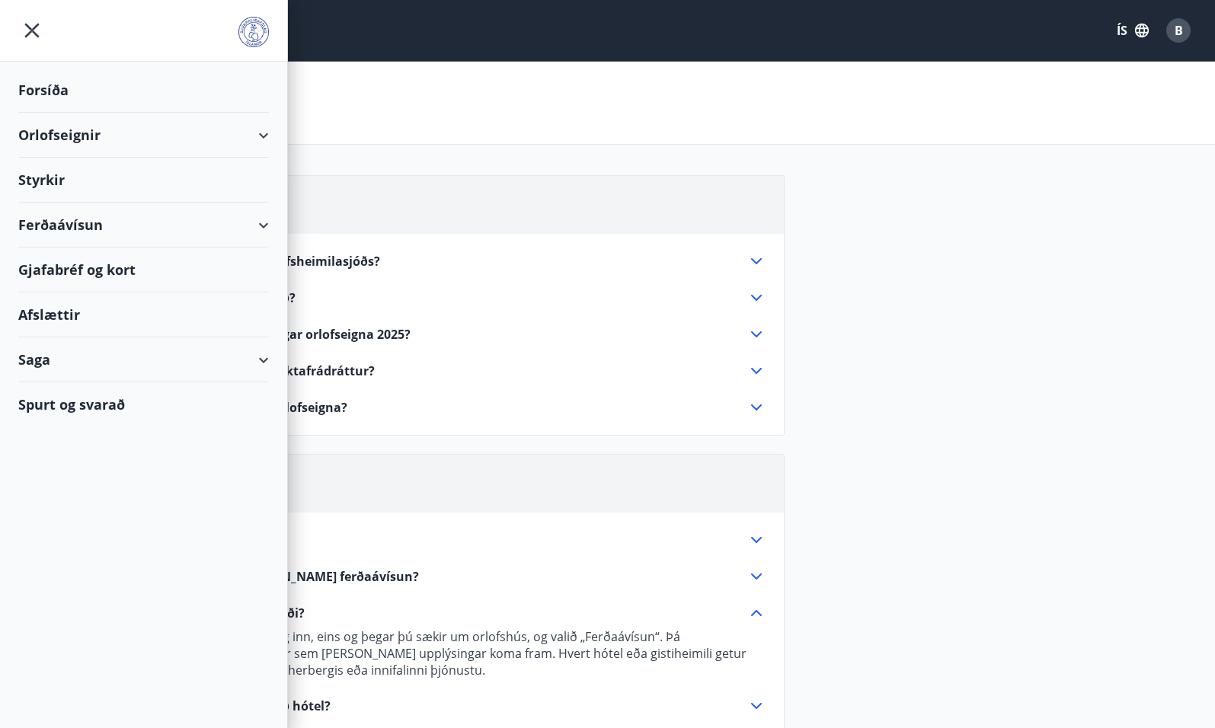
click at [98, 224] on div "Ferðaávísun" at bounding box center [143, 225] width 251 height 45
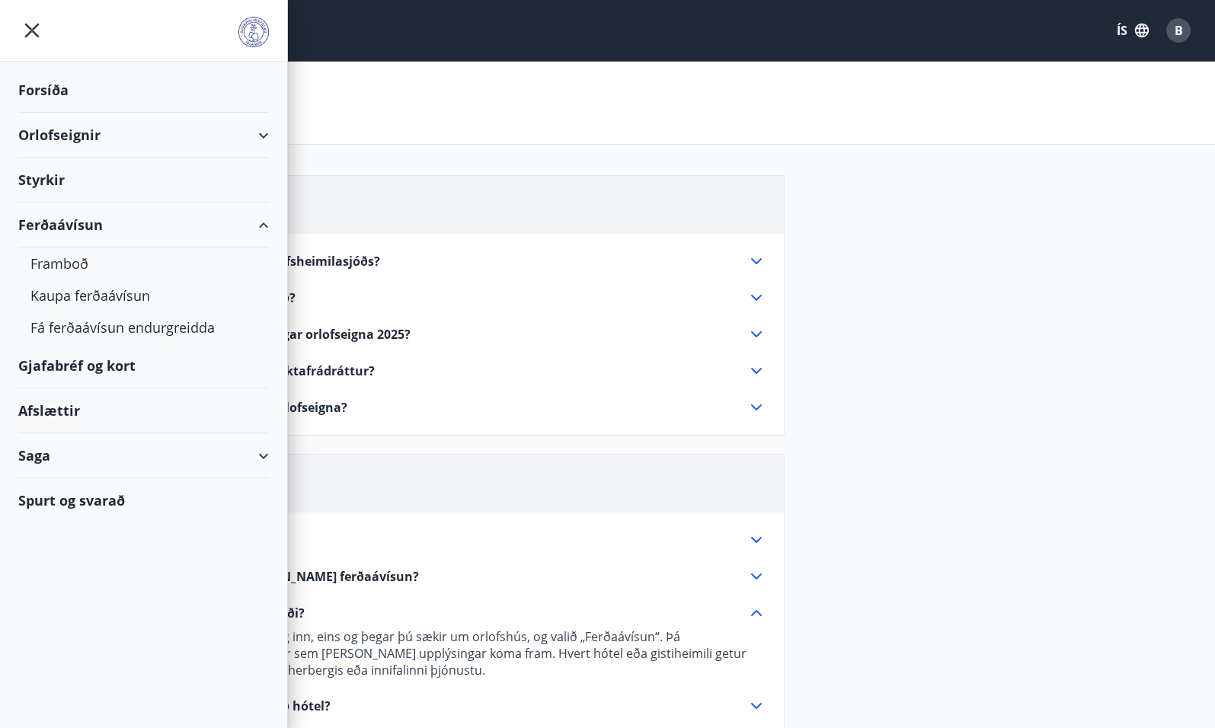
click at [124, 364] on div "Gjafabréf og kort" at bounding box center [143, 366] width 251 height 45
click at [52, 133] on div "Orlofseignir" at bounding box center [143, 135] width 251 height 45
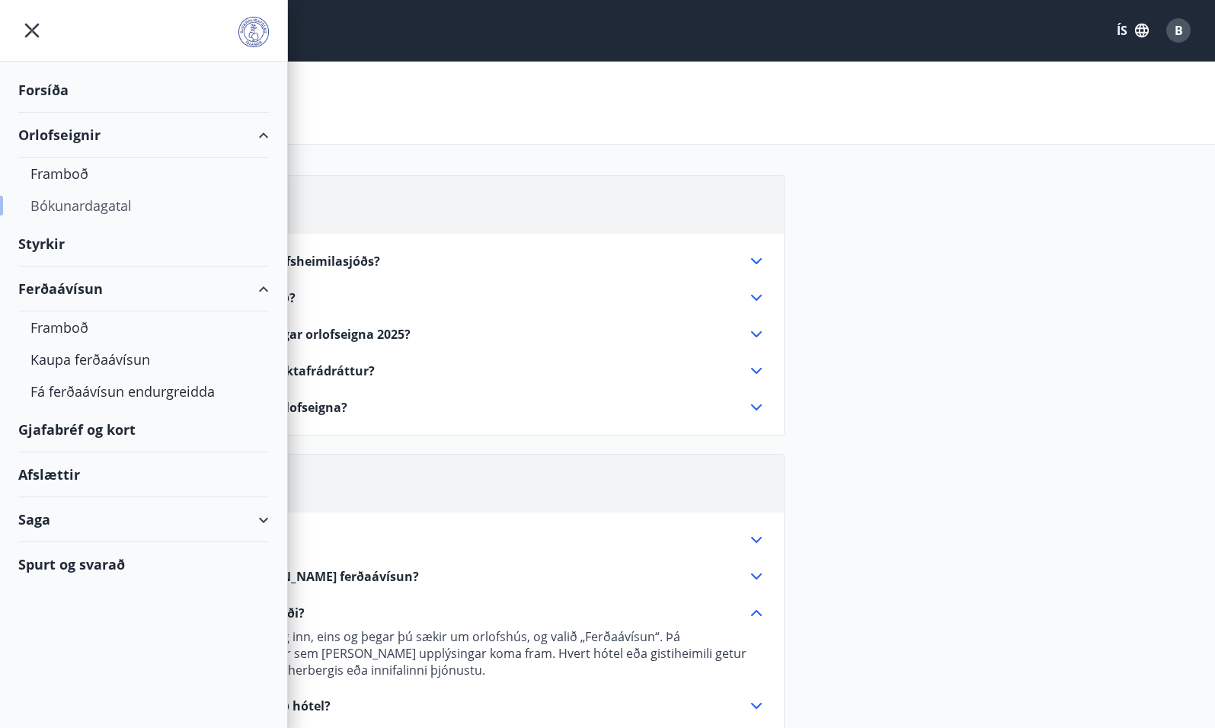
click at [51, 202] on div "Bókunardagatal" at bounding box center [143, 206] width 226 height 32
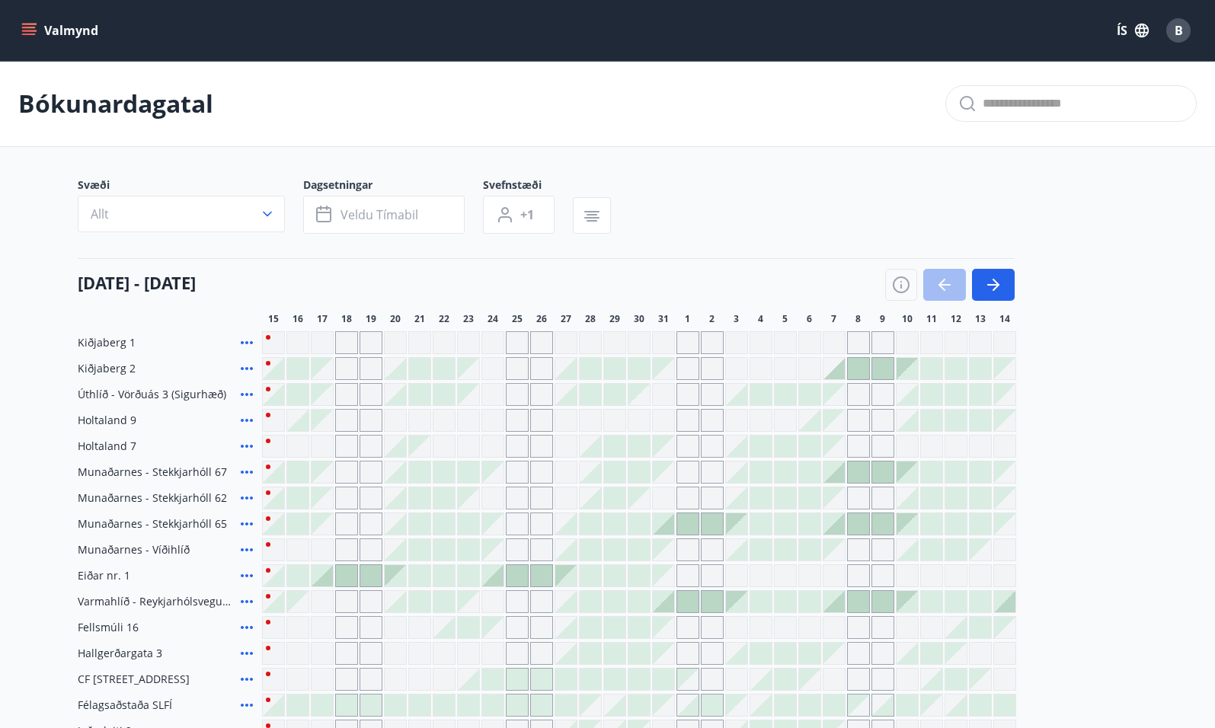
scroll to position [29, 0]
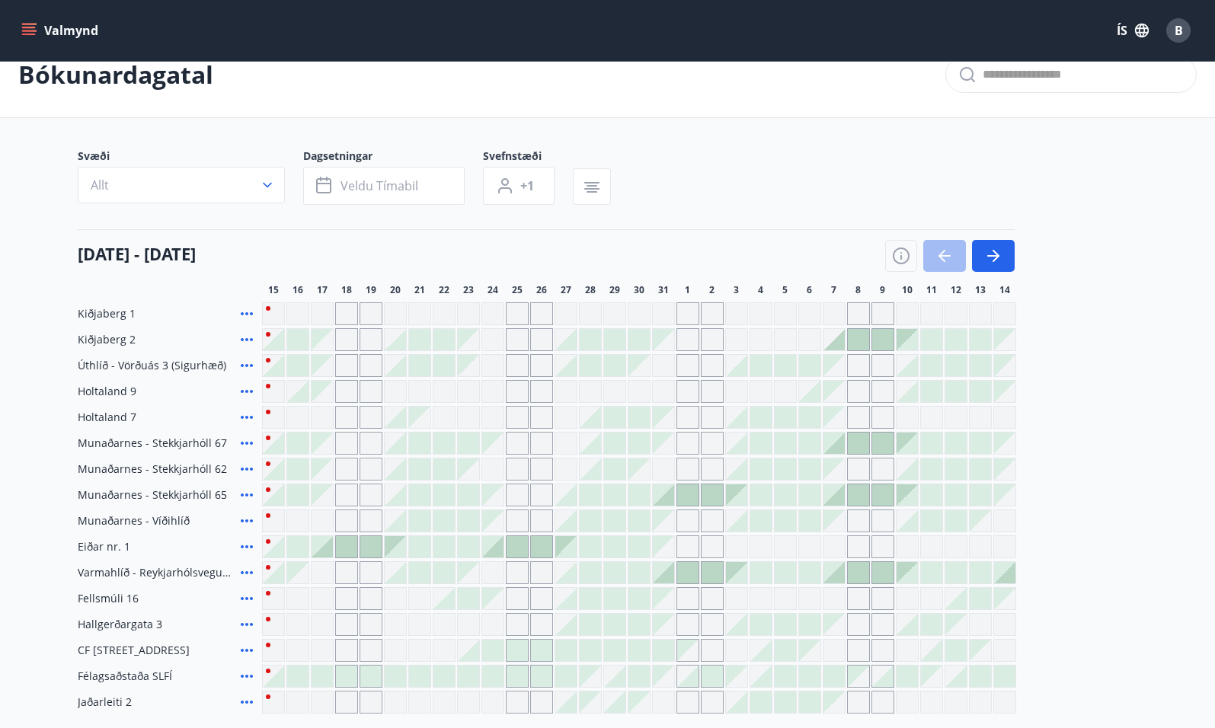
click at [985, 255] on icon "button" at bounding box center [993, 256] width 18 height 18
click at [984, 255] on icon "button" at bounding box center [993, 256] width 18 height 18
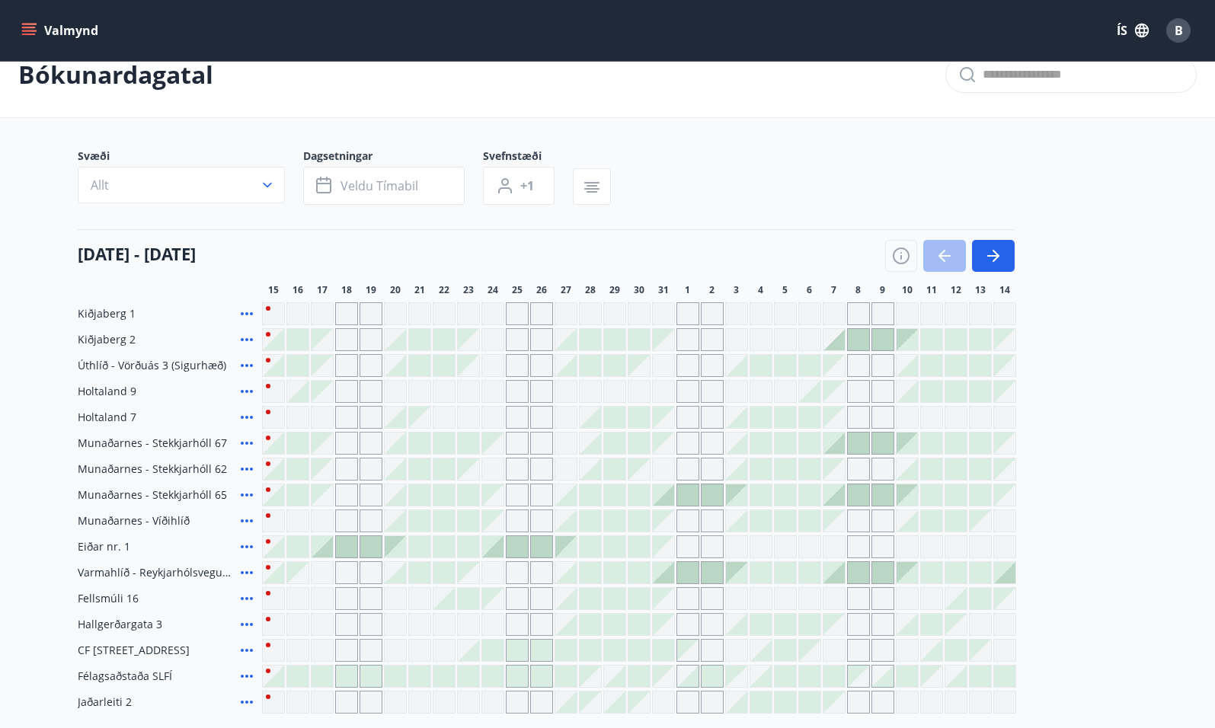
click at [984, 255] on icon "button" at bounding box center [993, 256] width 18 height 18
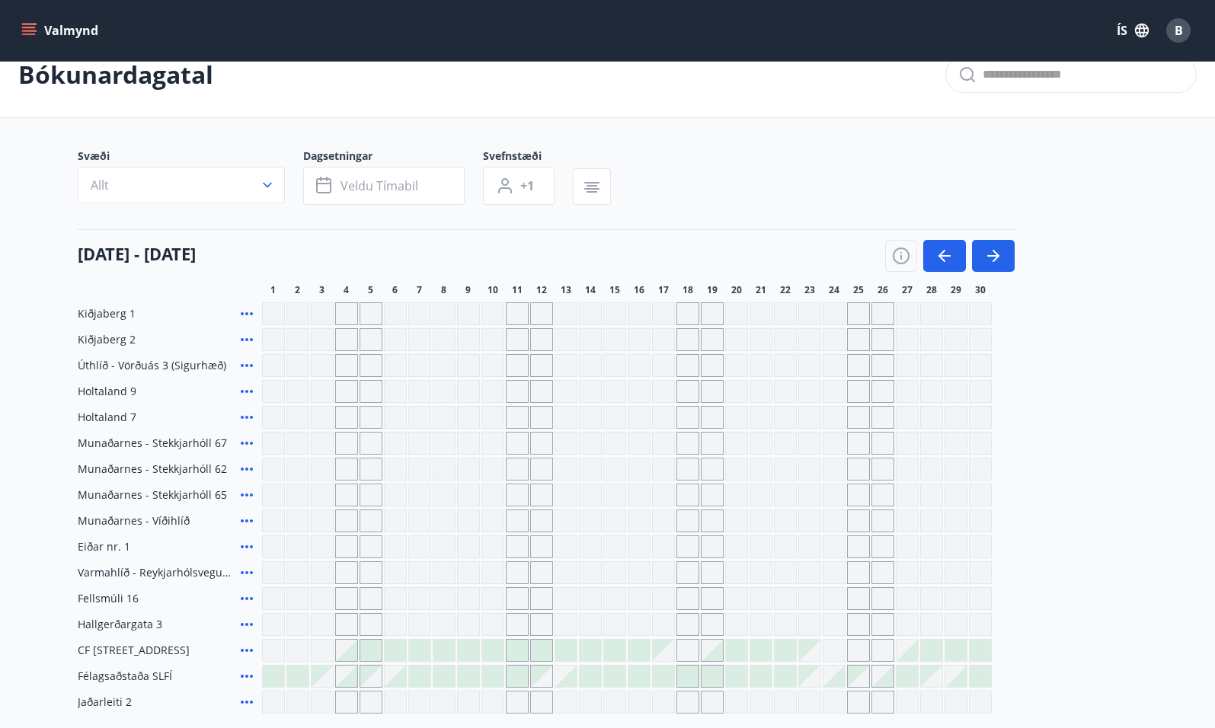
scroll to position [81, 0]
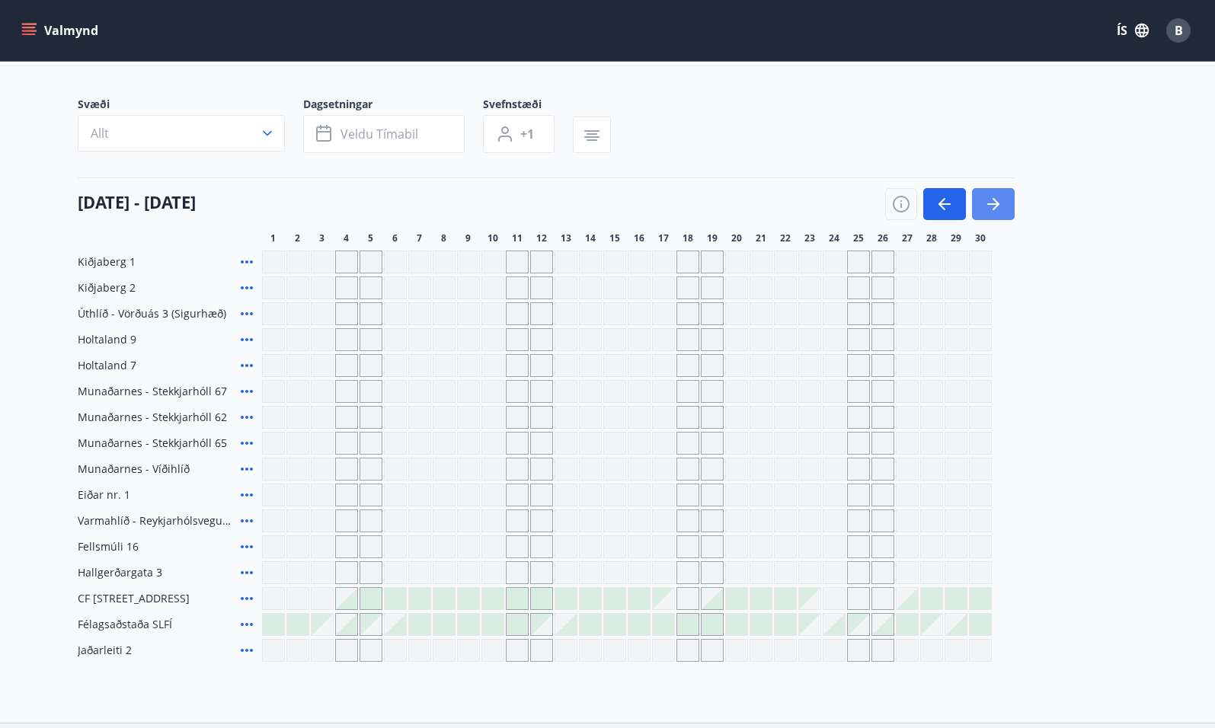
click at [999, 206] on icon "button" at bounding box center [993, 204] width 18 height 18
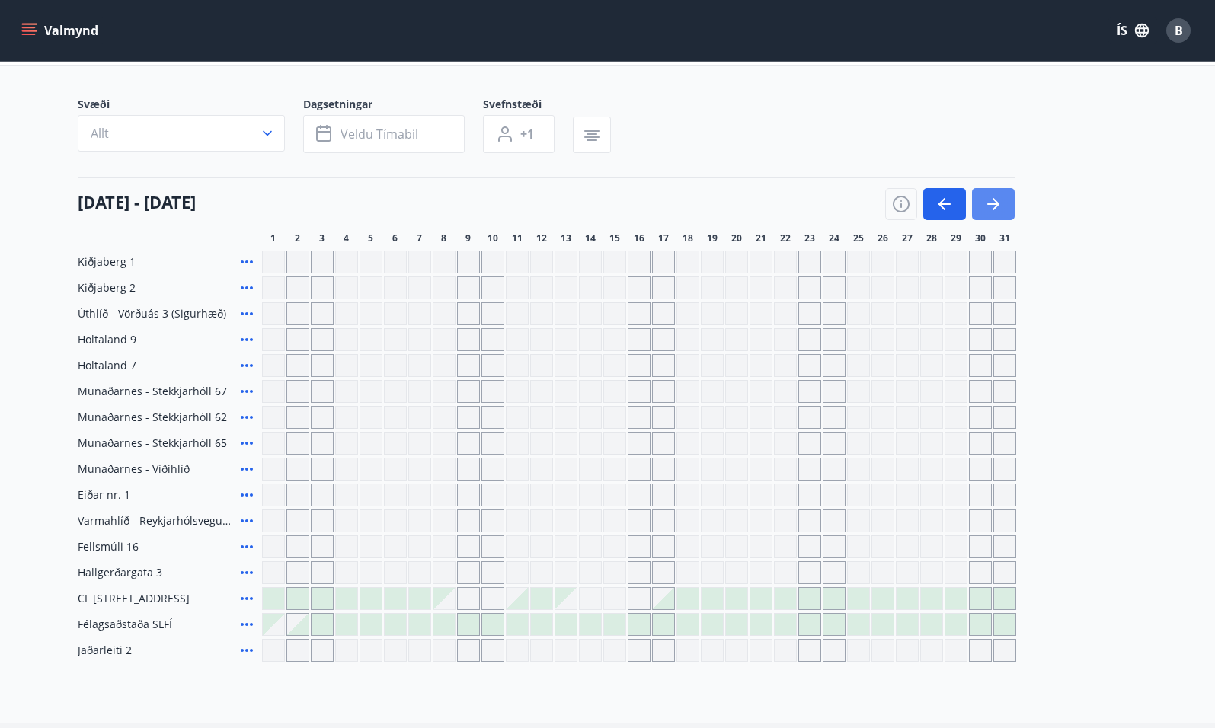
click at [999, 206] on icon "button" at bounding box center [993, 204] width 18 height 18
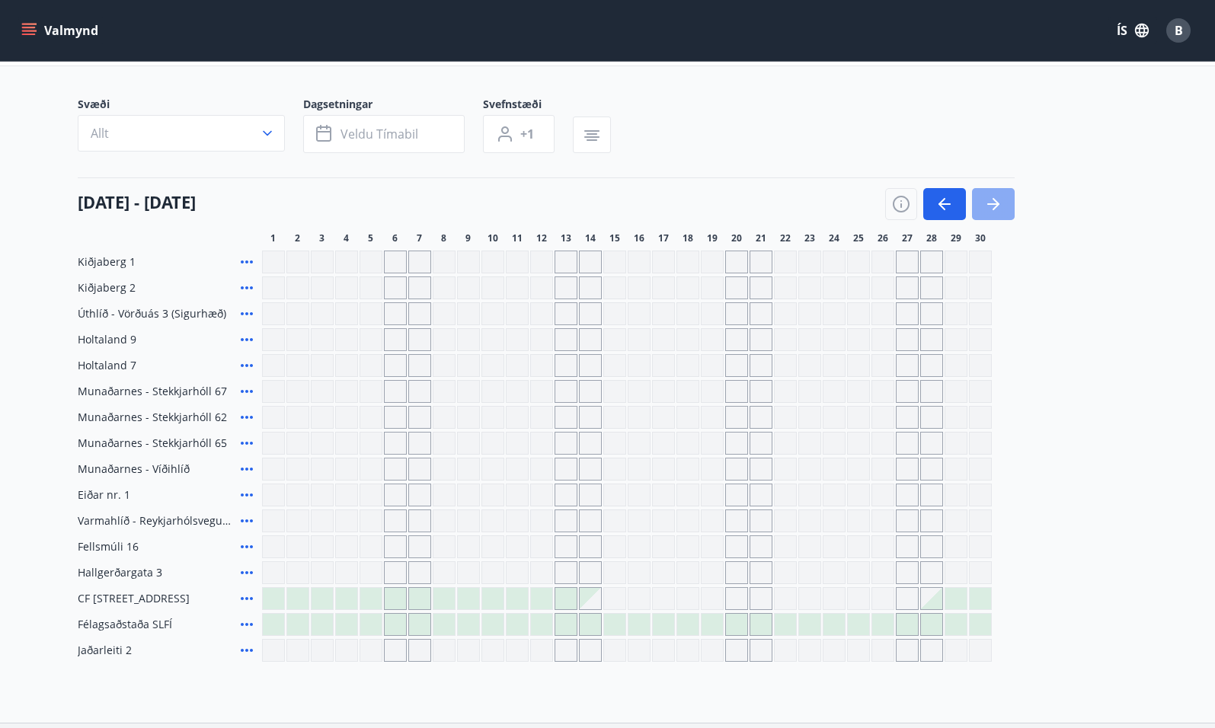
click at [999, 206] on icon "button" at bounding box center [993, 204] width 18 height 18
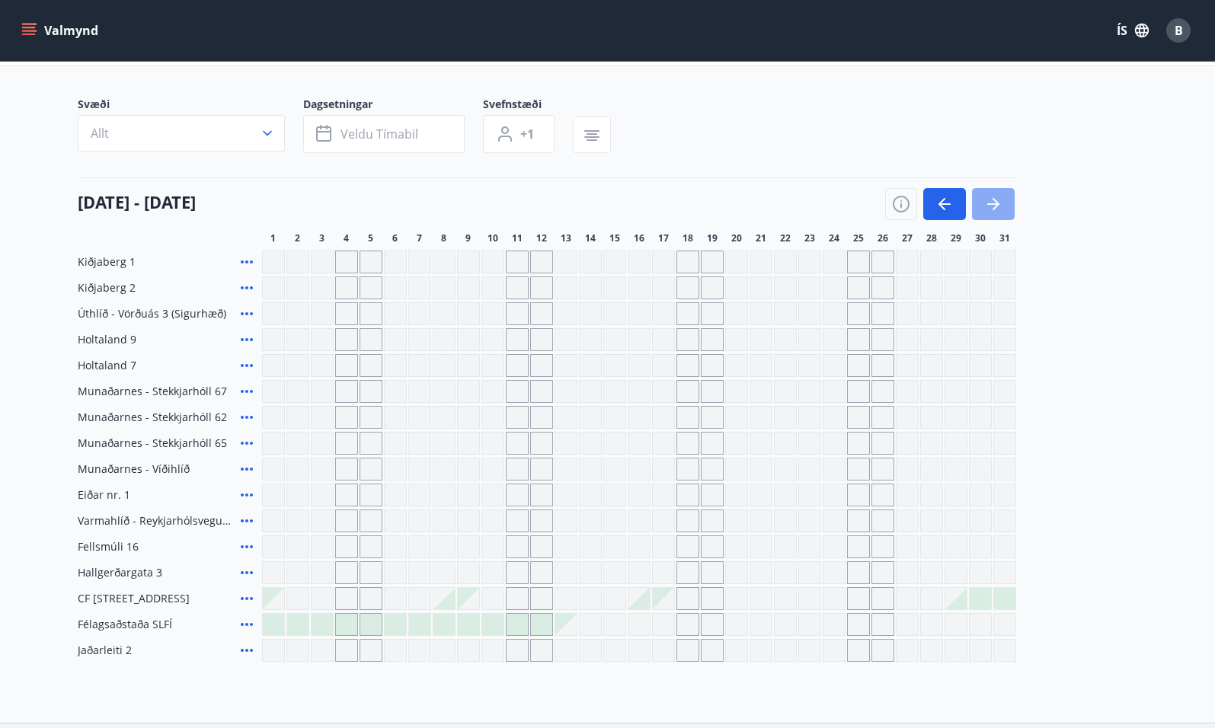
click at [998, 206] on icon "button" at bounding box center [993, 204] width 18 height 18
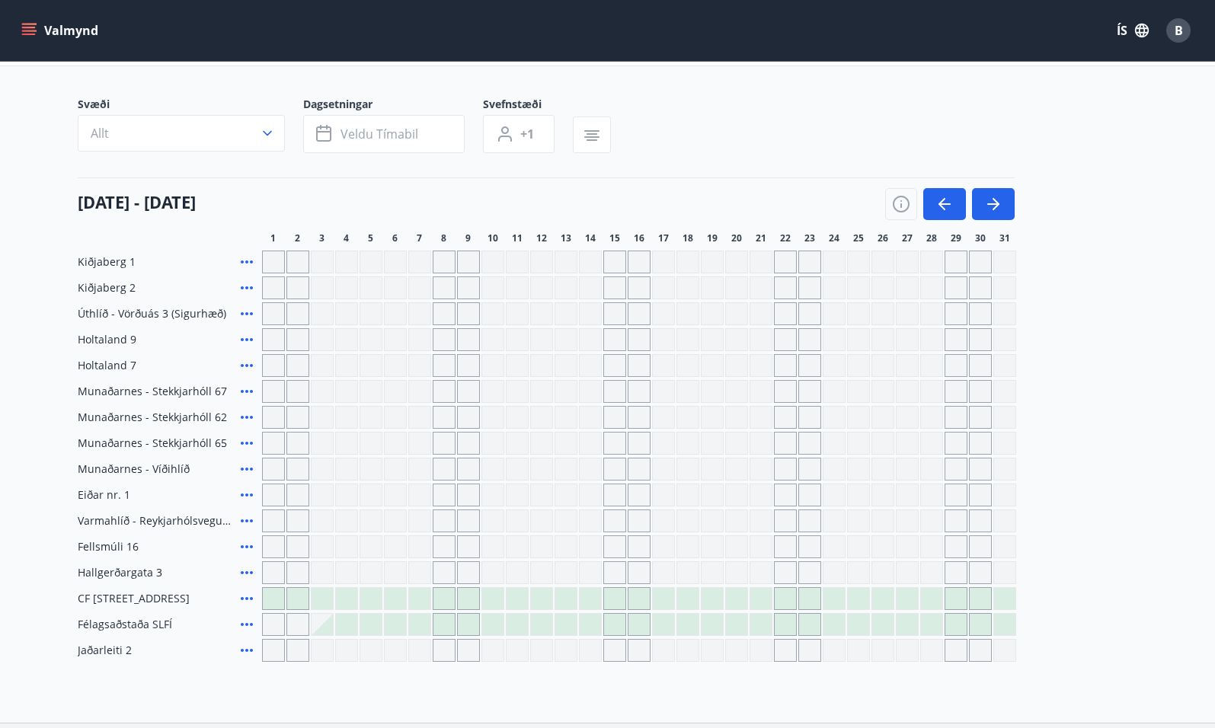
click at [565, 603] on div at bounding box center [565, 598] width 21 height 21
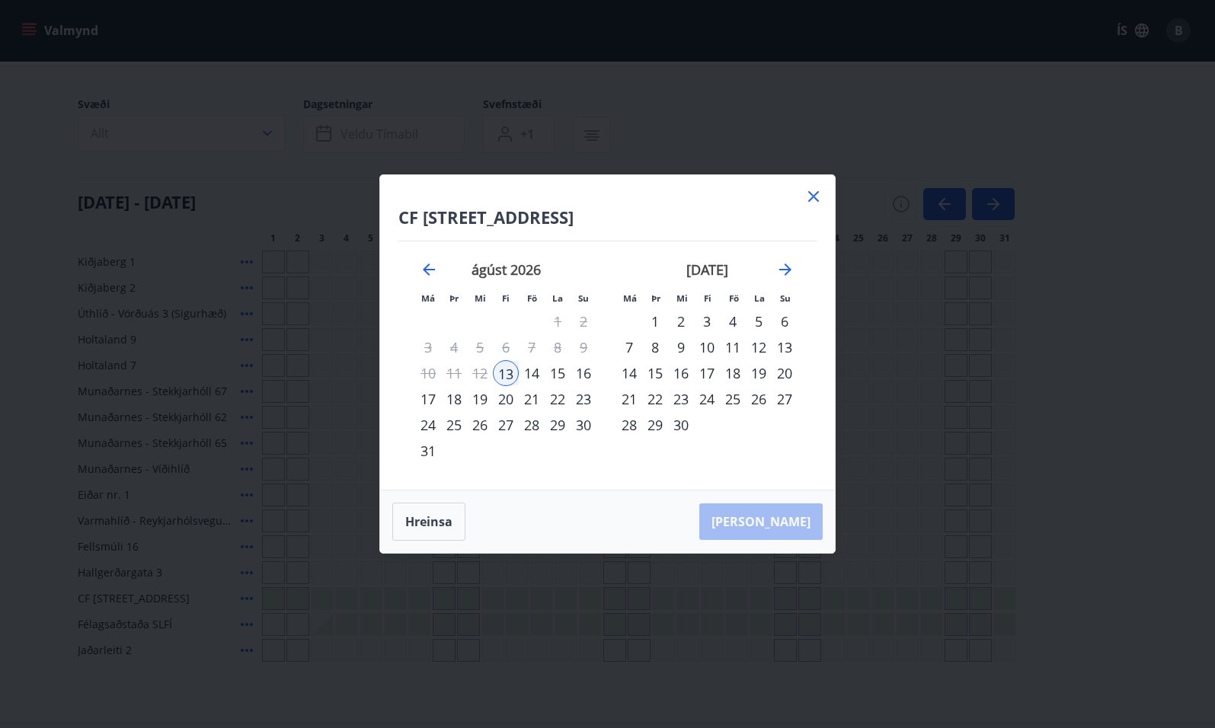
click at [501, 400] on div "20" at bounding box center [506, 399] width 26 height 26
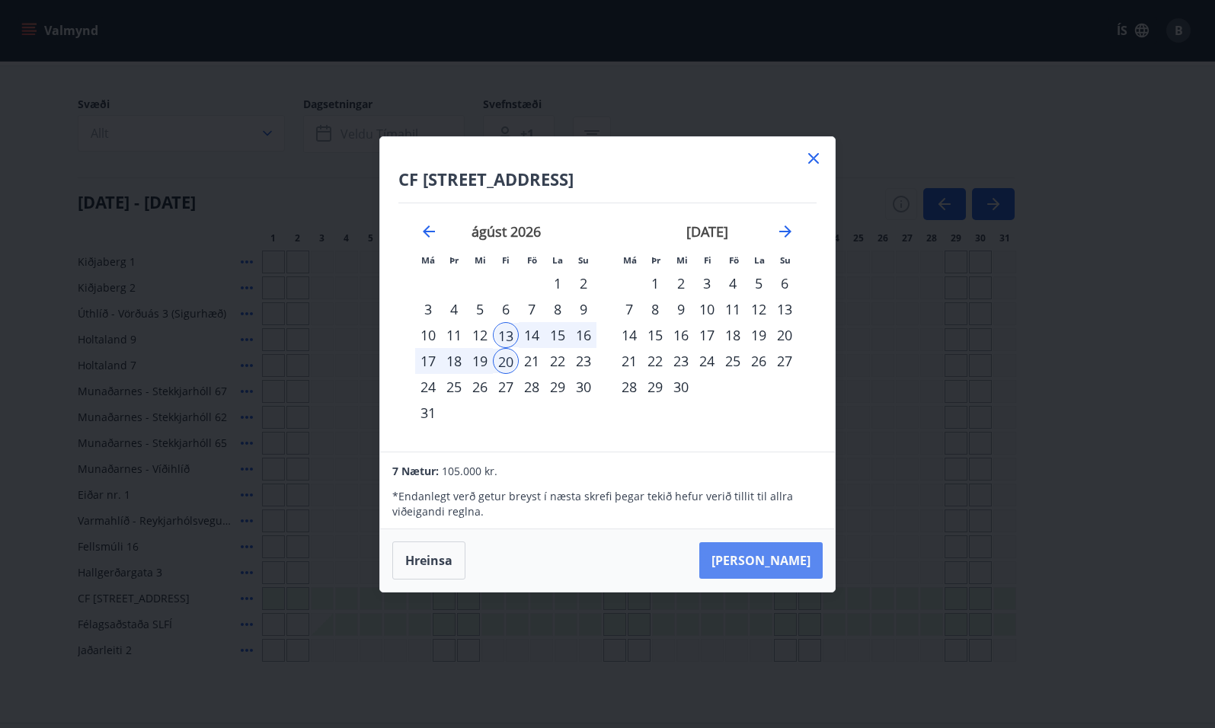
click at [776, 556] on button "Taka Frá" at bounding box center [760, 560] width 123 height 37
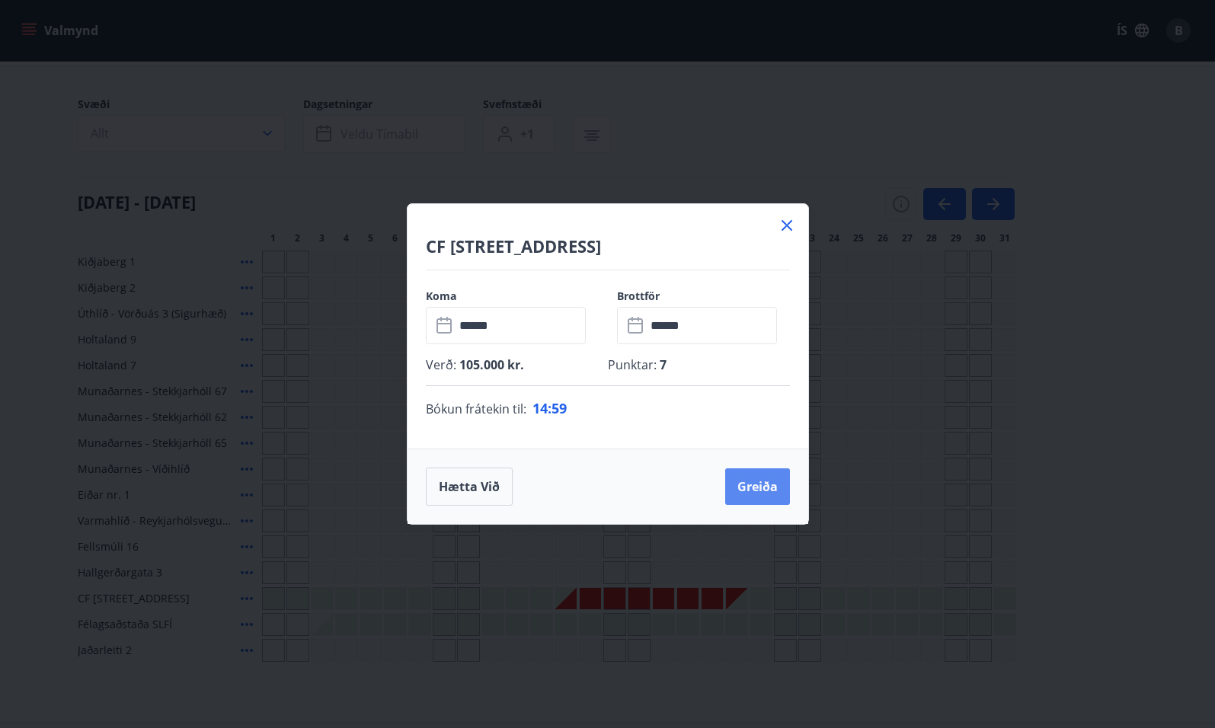
click at [747, 482] on button "Greiða" at bounding box center [757, 487] width 65 height 37
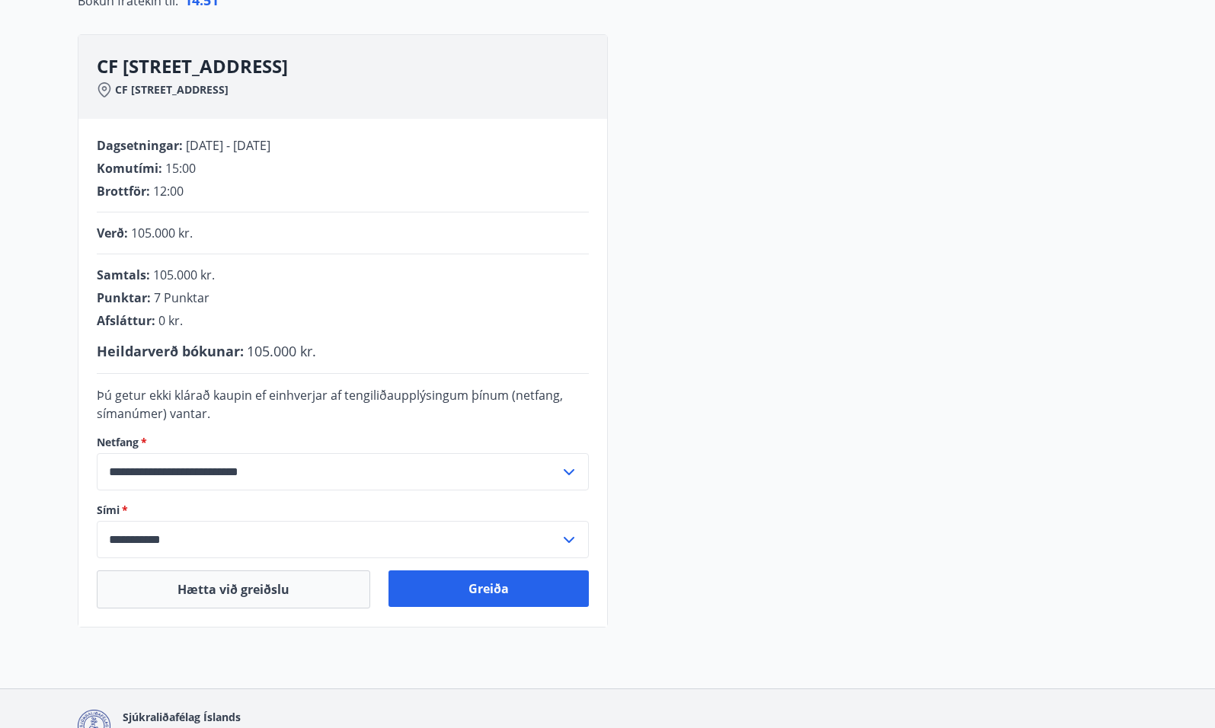
scroll to position [198, 0]
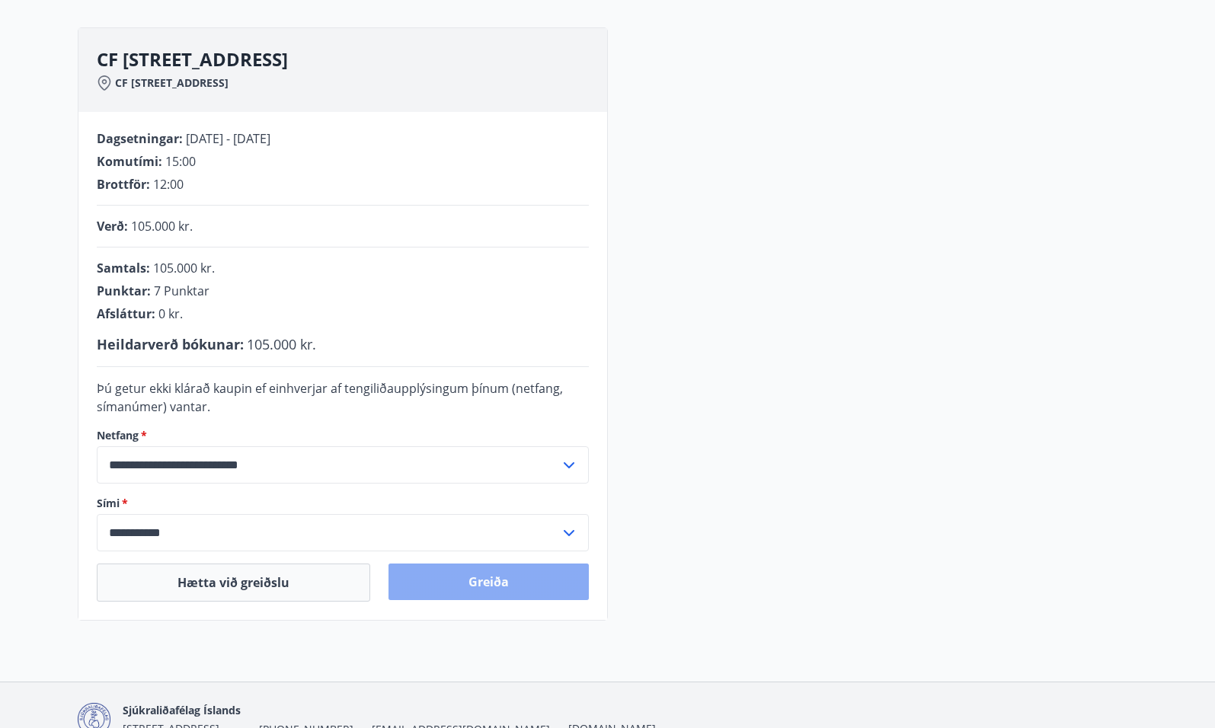
click at [539, 580] on button "Greiða" at bounding box center [489, 582] width 200 height 37
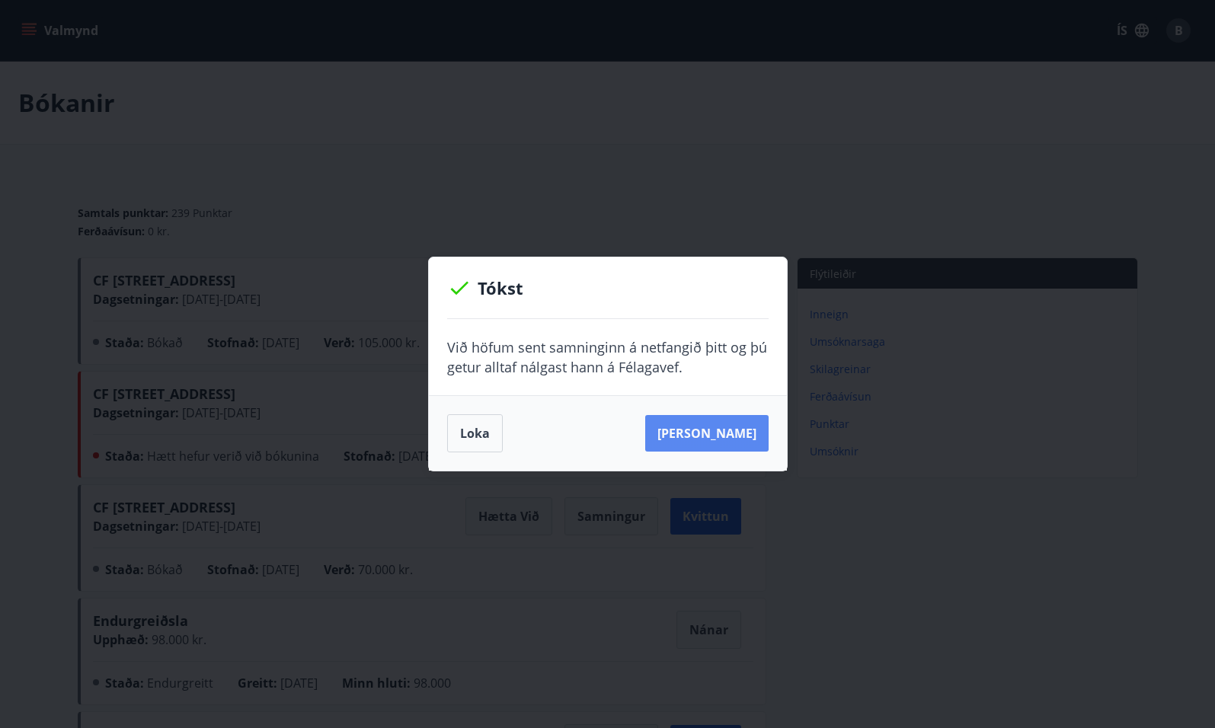
click at [709, 432] on button "[PERSON_NAME]" at bounding box center [706, 433] width 123 height 37
click at [721, 433] on button "[PERSON_NAME]" at bounding box center [706, 433] width 123 height 37
click at [477, 426] on button "Loka" at bounding box center [475, 433] width 56 height 38
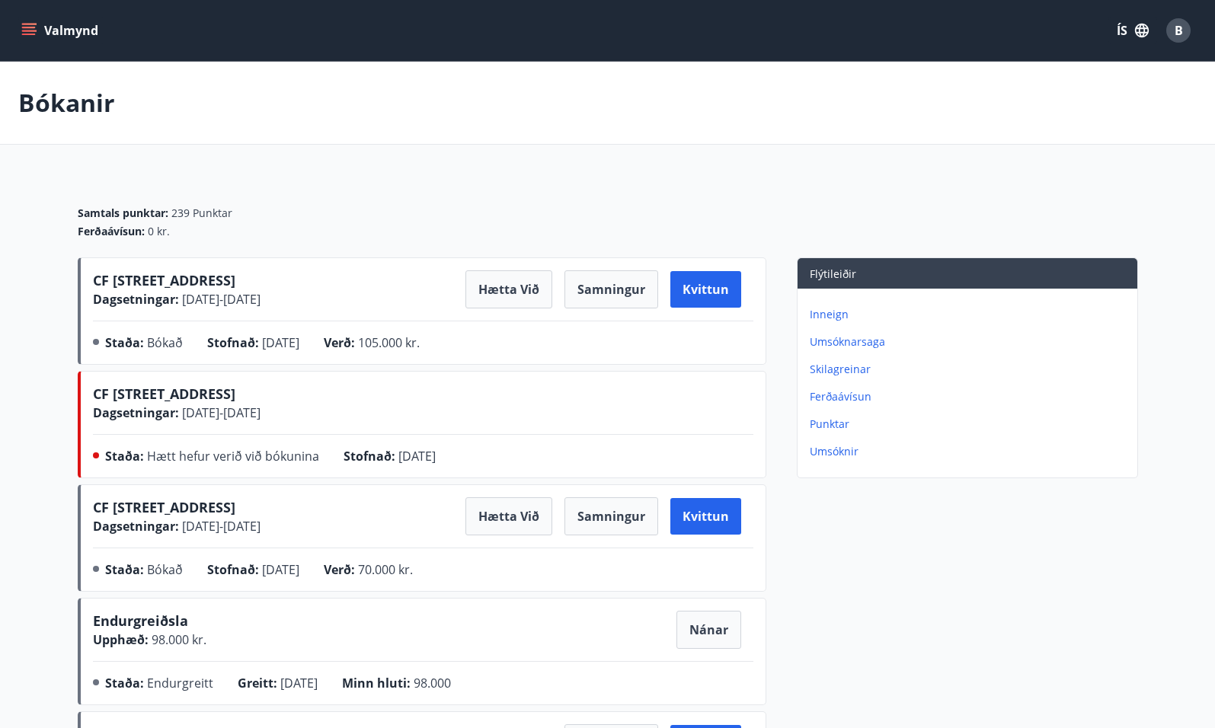
click at [77, 30] on button "Valmynd" at bounding box center [61, 30] width 86 height 27
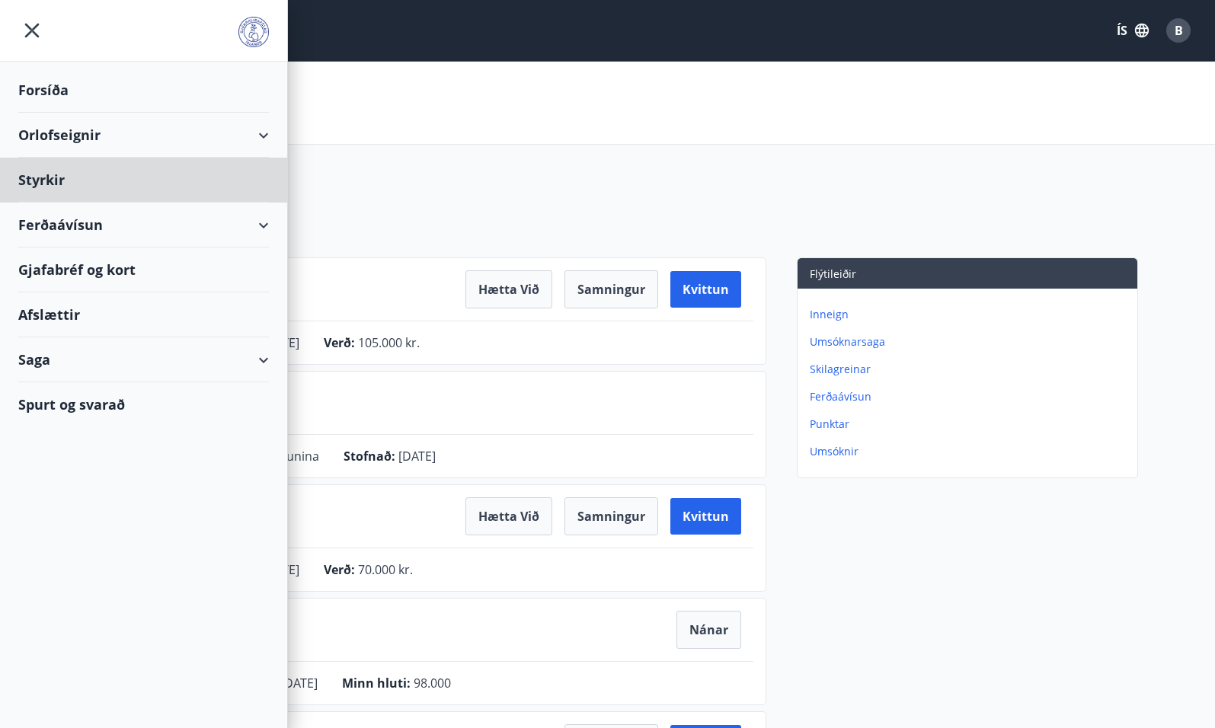
click at [53, 81] on div "Forsíða" at bounding box center [143, 90] width 251 height 45
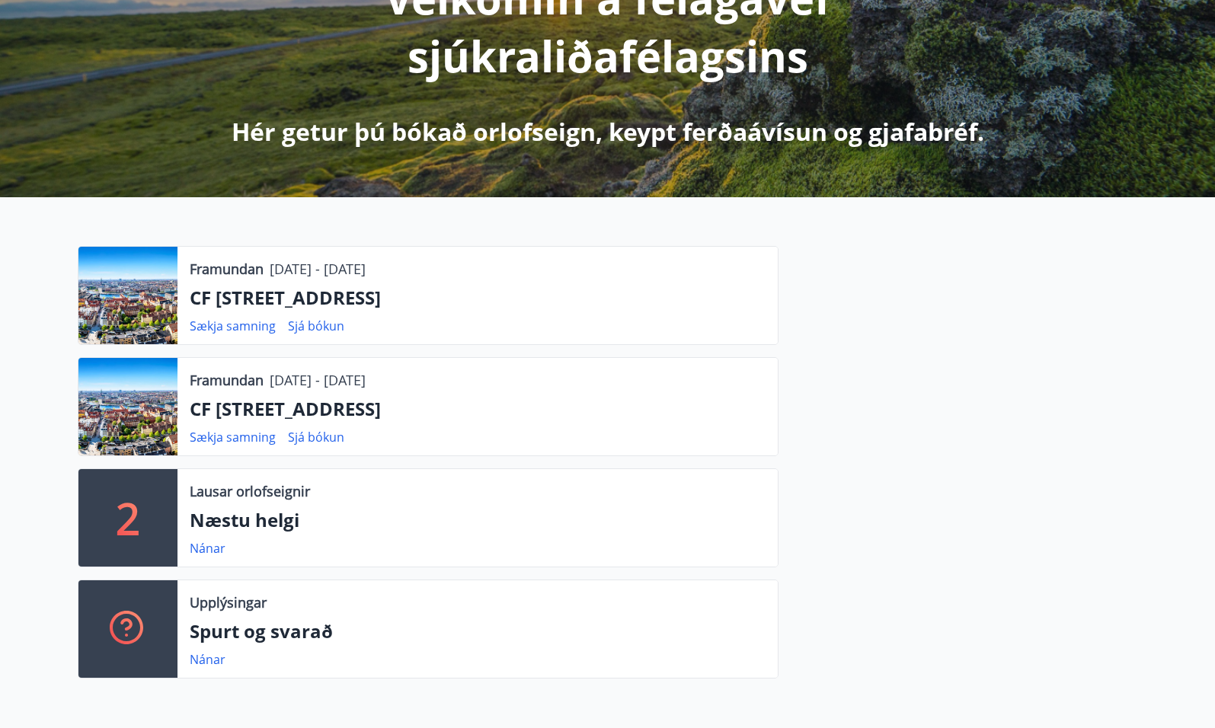
scroll to position [244, 0]
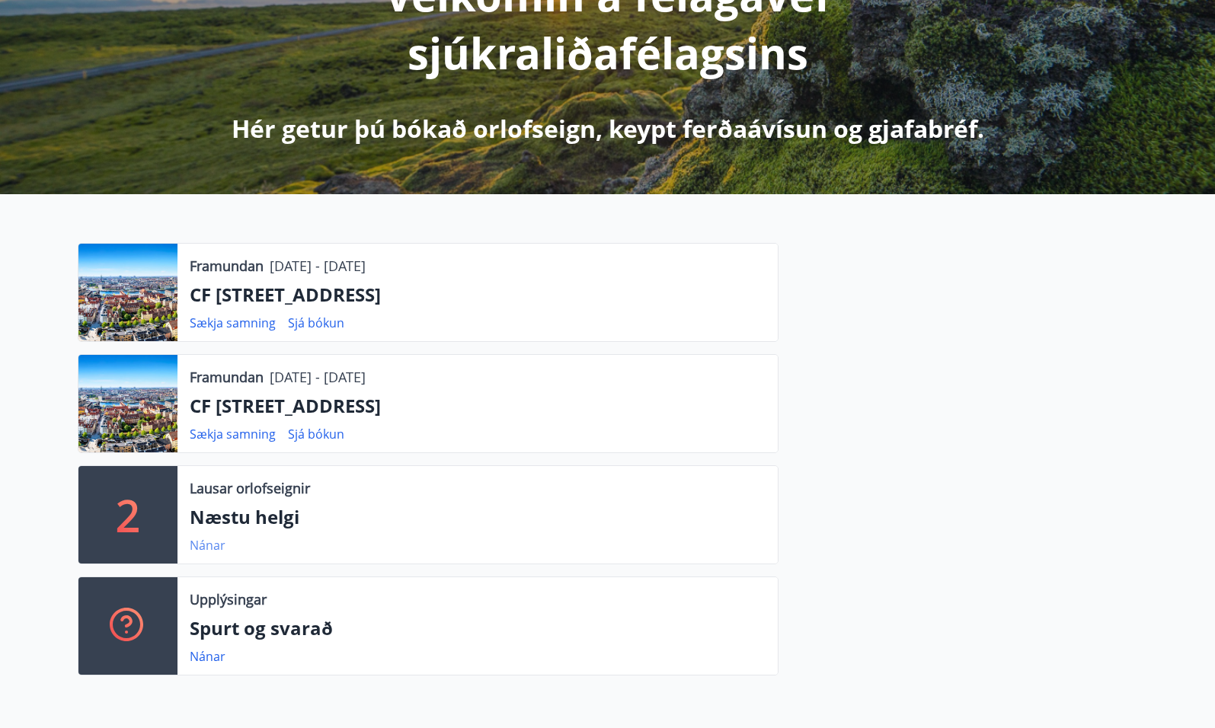
click at [207, 548] on link "Nánar" at bounding box center [208, 545] width 36 height 17
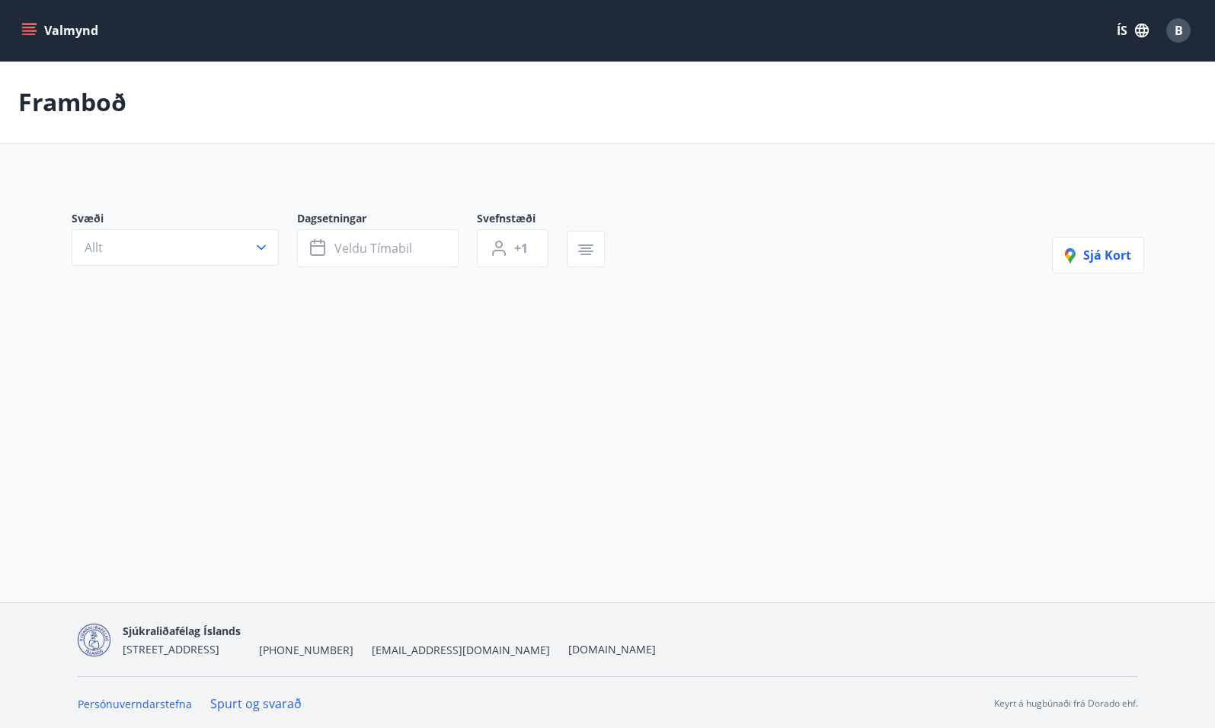
type input "*"
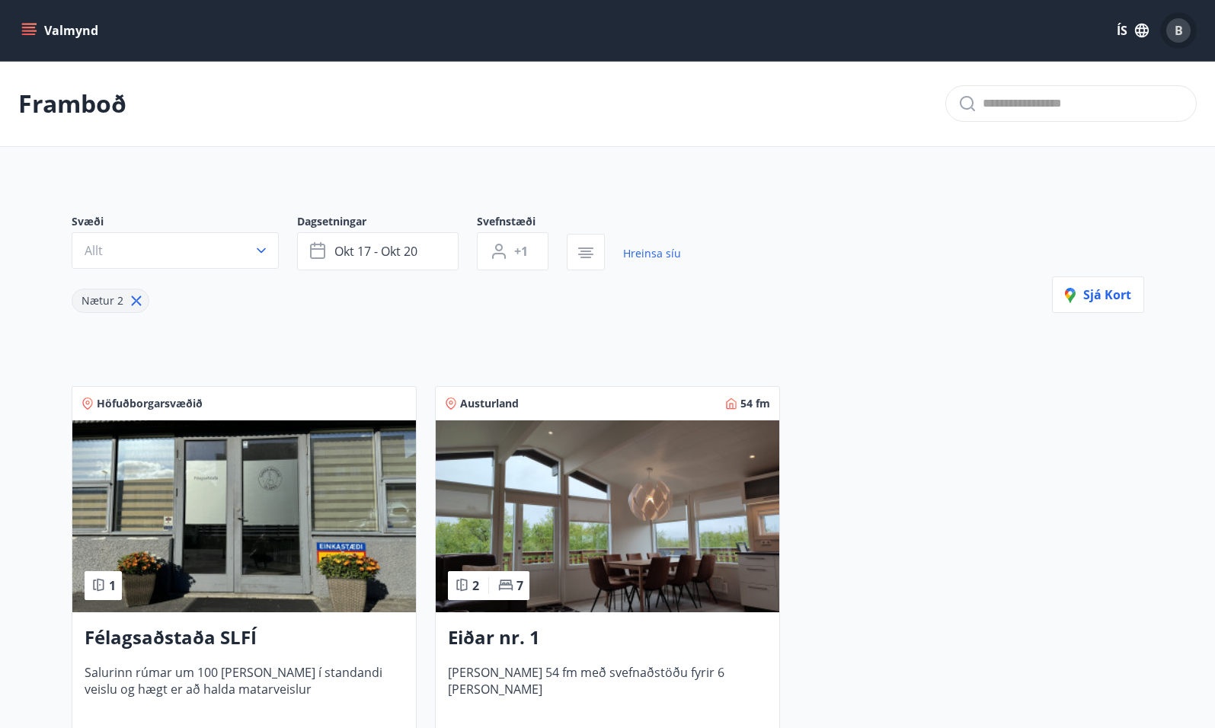
click at [1179, 20] on div "B" at bounding box center [1178, 30] width 24 height 24
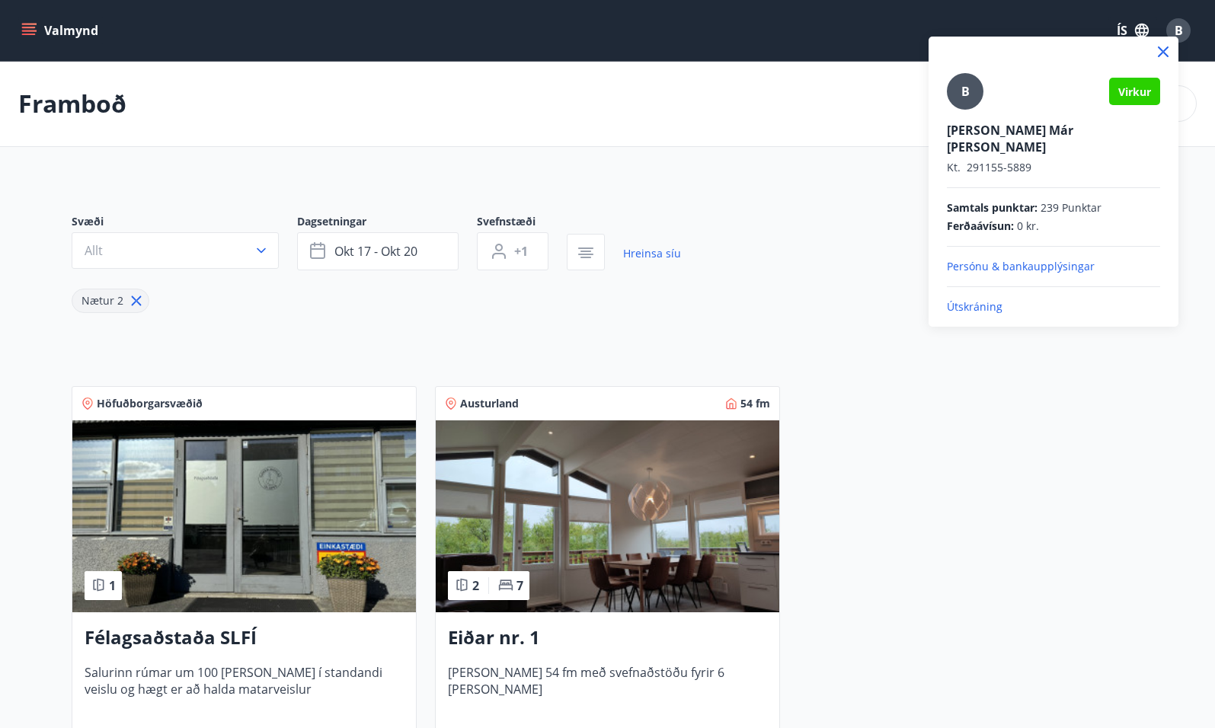
click at [988, 299] on p "Útskráning" at bounding box center [1053, 306] width 213 height 15
